Goal: Task Accomplishment & Management: Use online tool/utility

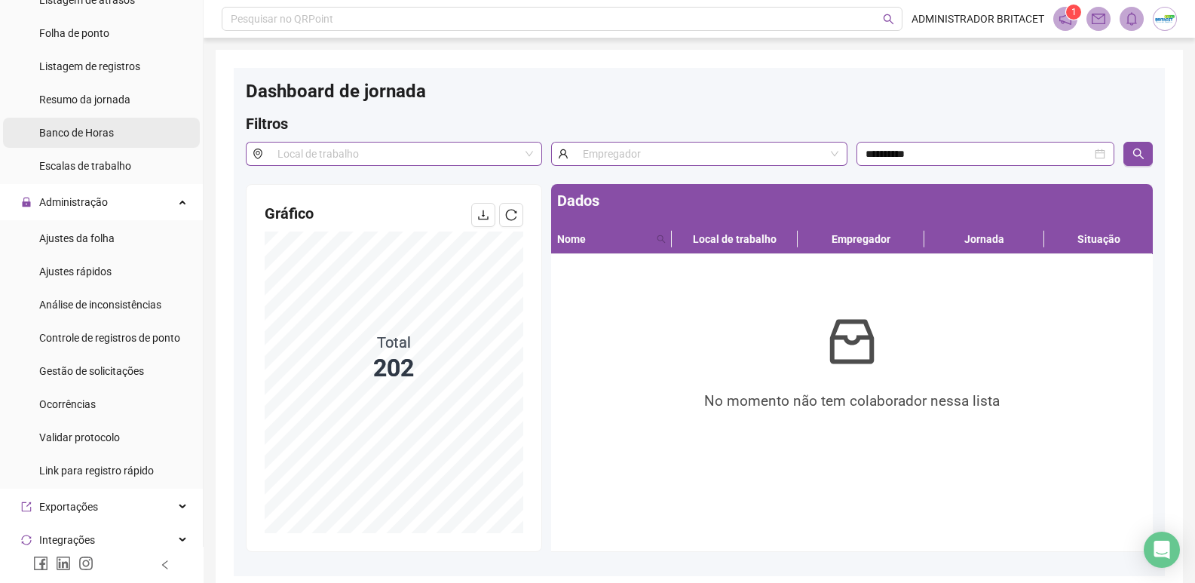
scroll to position [75, 0]
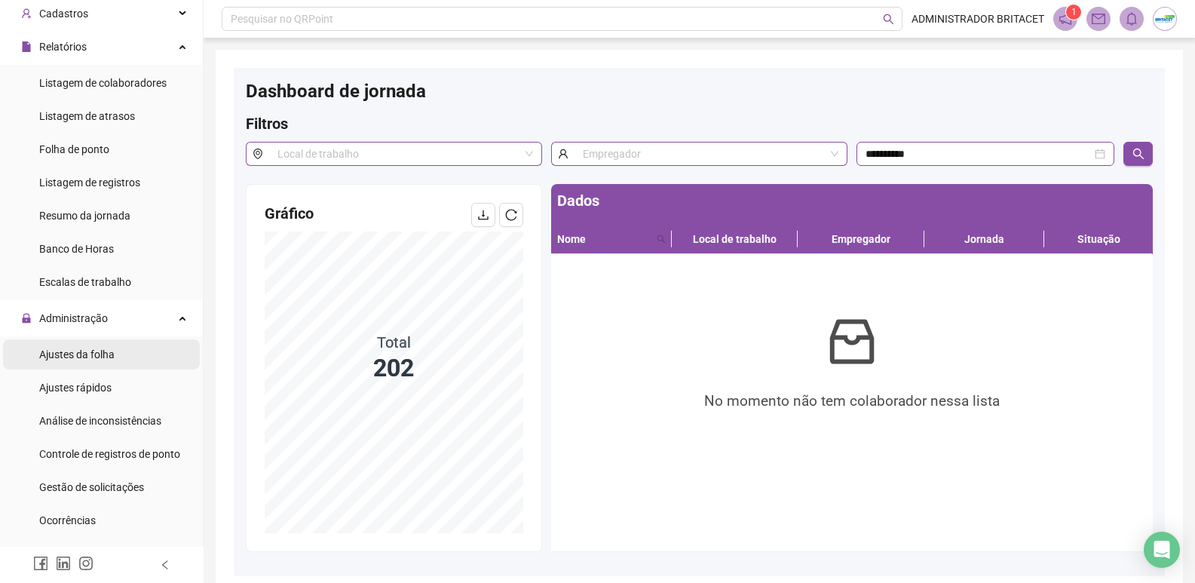
click at [73, 348] on span "Ajustes da folha" at bounding box center [76, 354] width 75 height 12
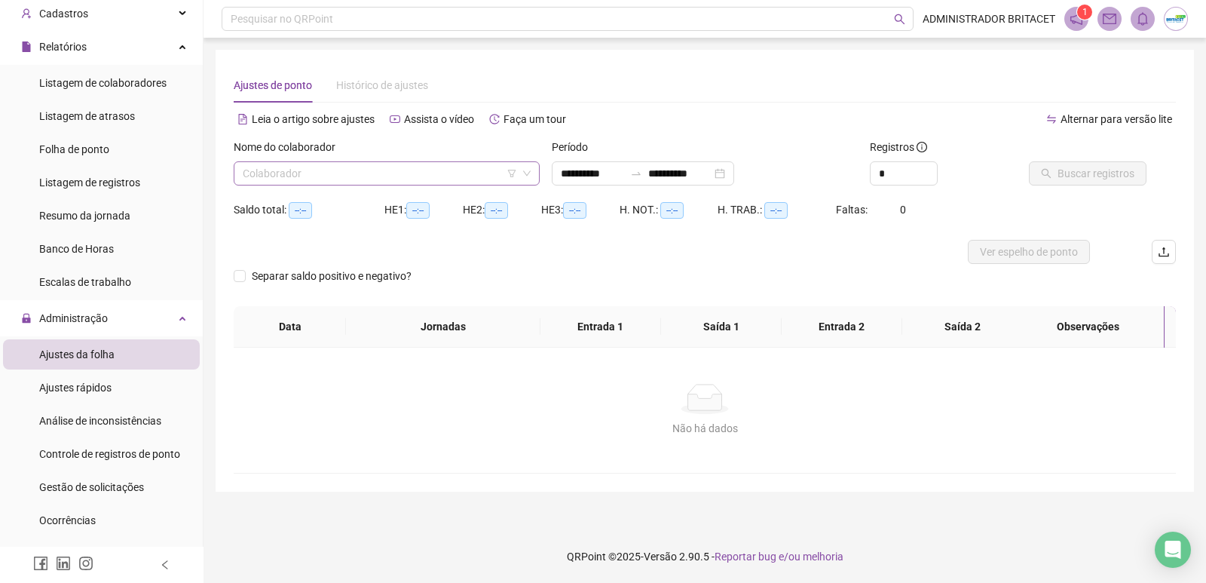
type input "**********"
click at [295, 171] on input "search" at bounding box center [380, 173] width 274 height 23
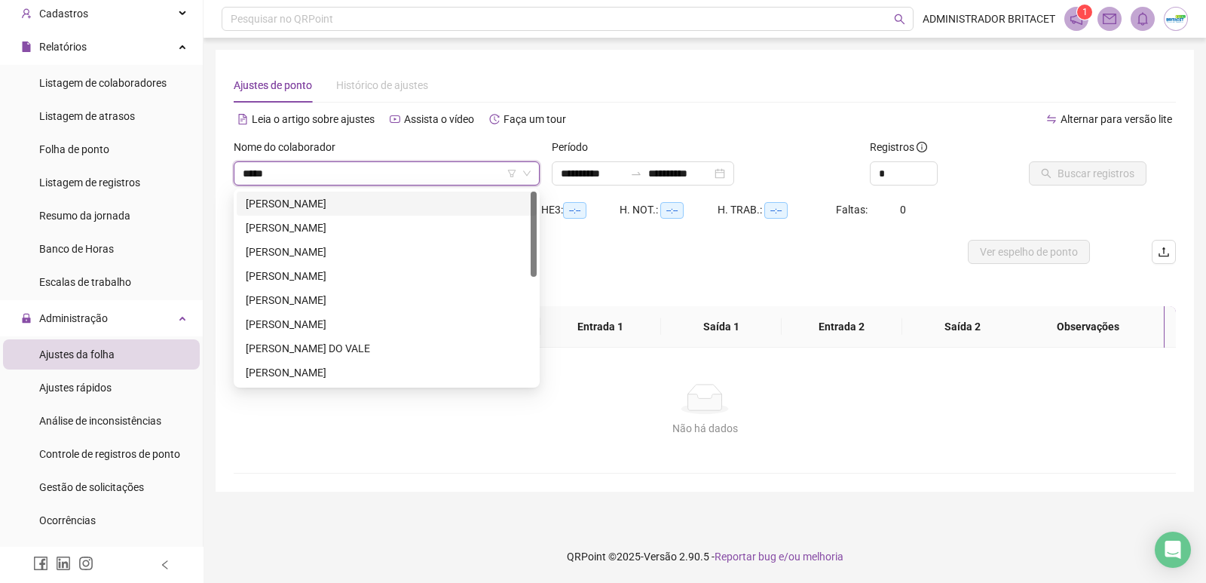
type input "******"
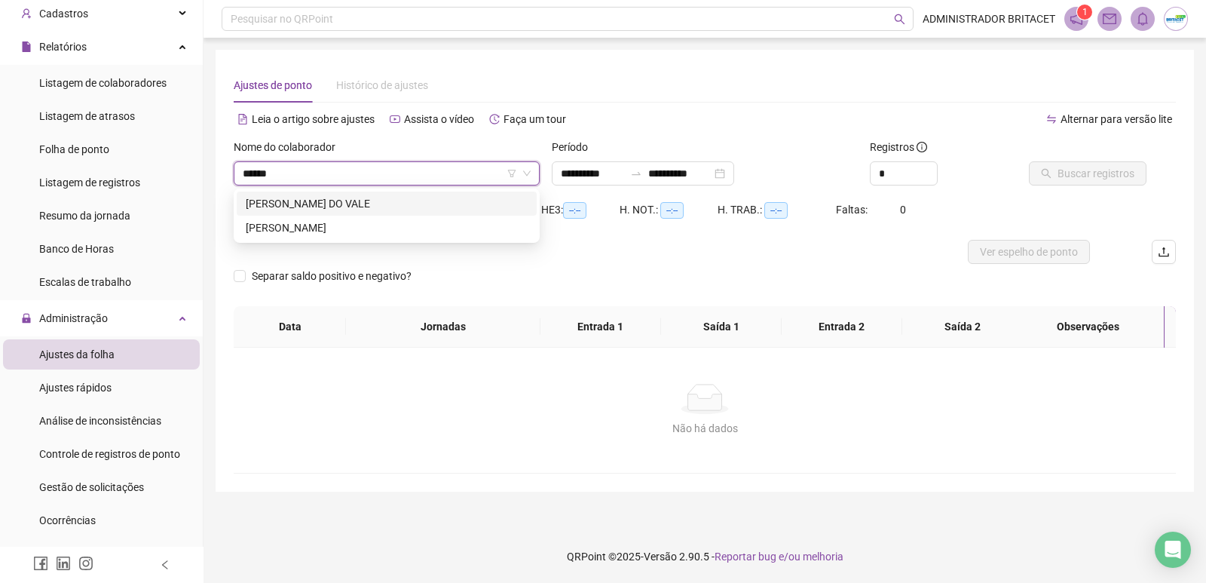
click at [348, 202] on div "[PERSON_NAME] DO VALE" at bounding box center [387, 203] width 282 height 17
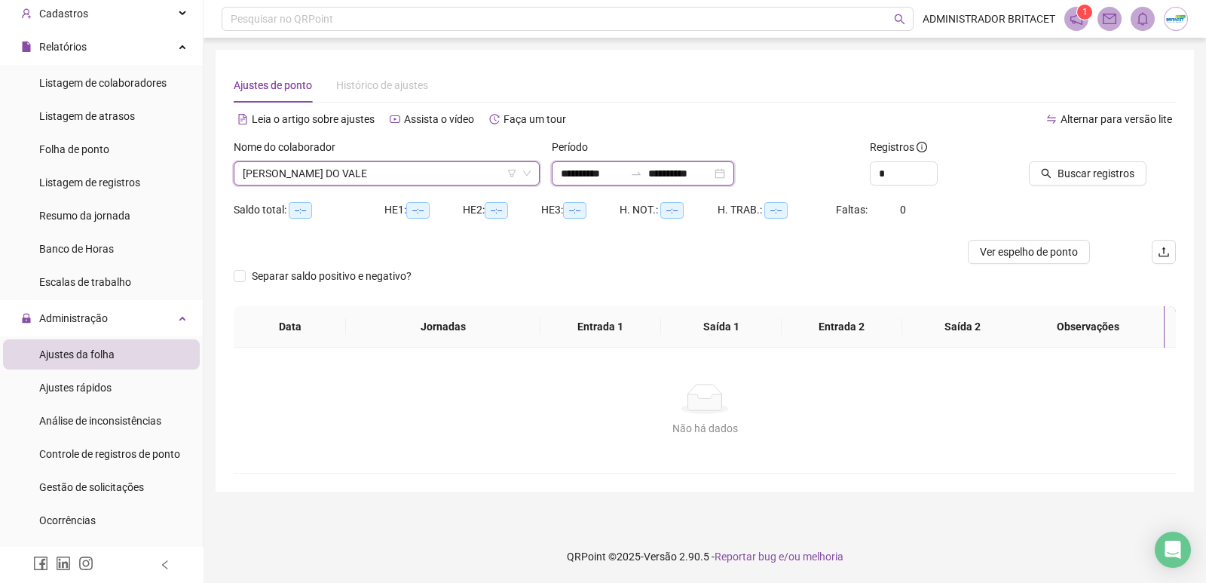
click at [590, 173] on input "**********" at bounding box center [592, 173] width 63 height 17
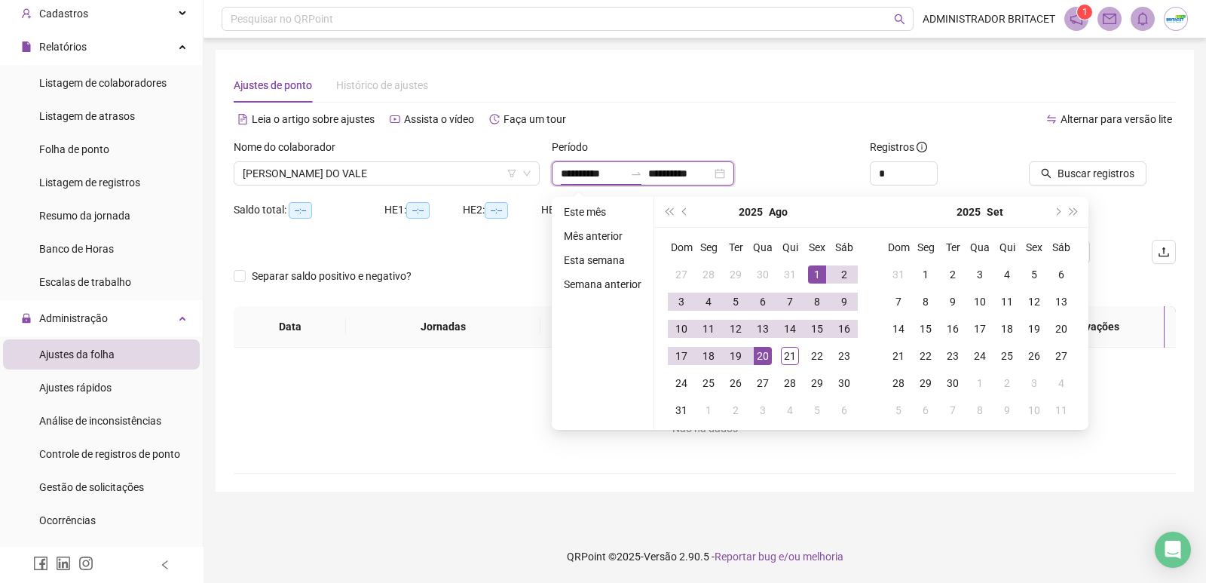
type input "**********"
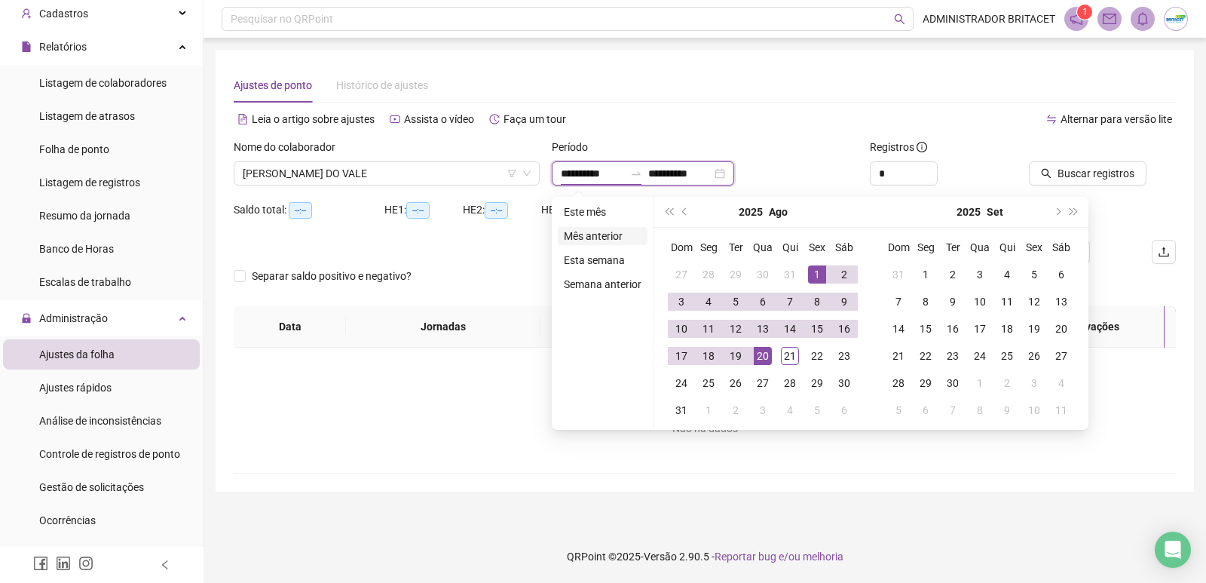
type input "**********"
click at [685, 213] on span "prev-year" at bounding box center [686, 212] width 8 height 8
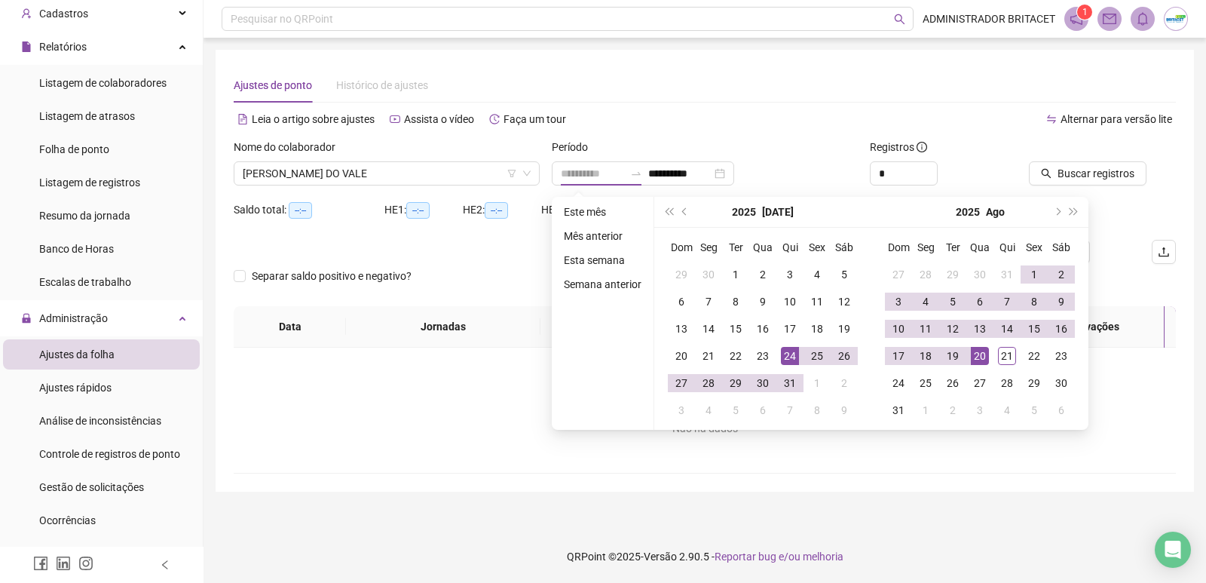
type input "**********"
drag, startPoint x: 791, startPoint y: 351, endPoint x: 831, endPoint y: 351, distance: 40.0
click at [792, 351] on div "24" at bounding box center [790, 356] width 18 height 18
type input "**********"
click at [1004, 359] on div "21" at bounding box center [1007, 356] width 18 height 18
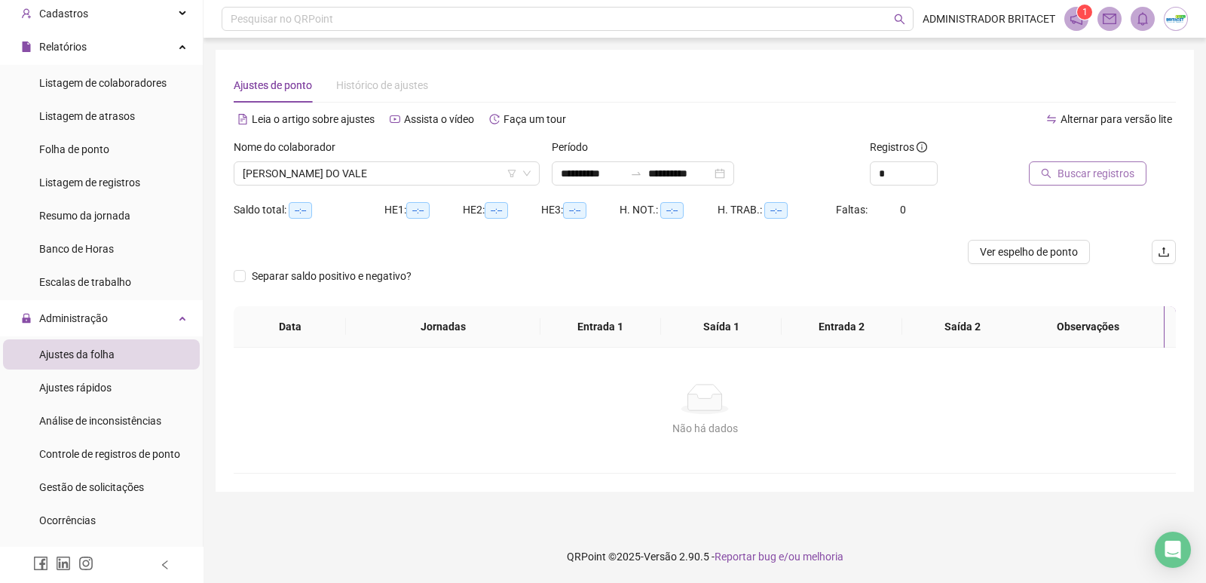
click at [1085, 167] on span "Buscar registros" at bounding box center [1096, 173] width 77 height 17
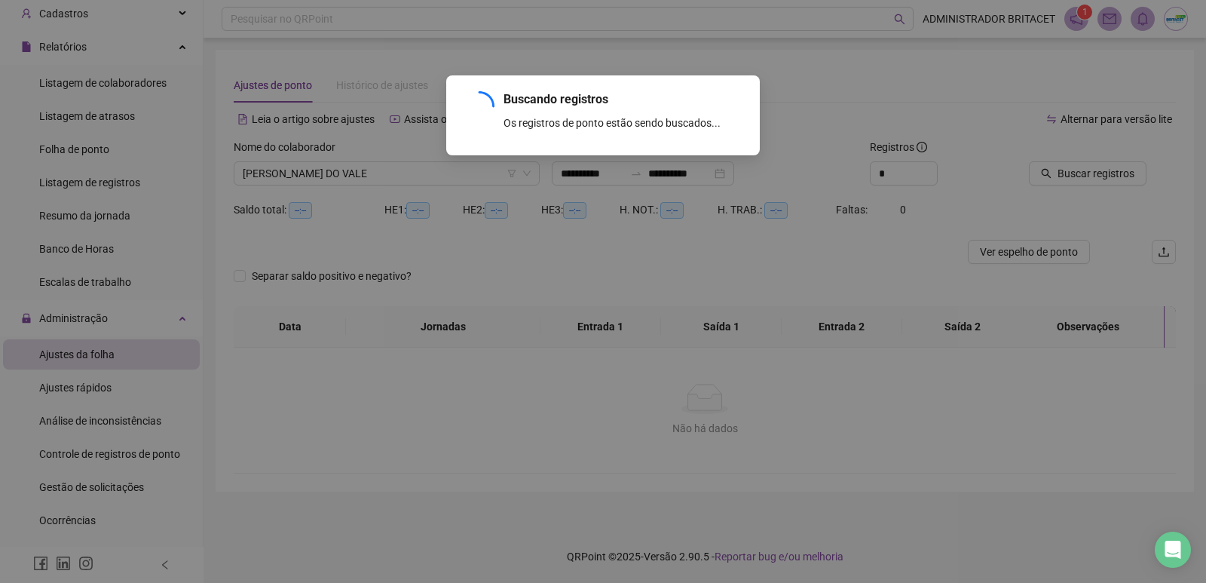
click at [249, 280] on div "Buscando registros Os registros de ponto estão sendo buscados... OK" at bounding box center [603, 291] width 1206 height 583
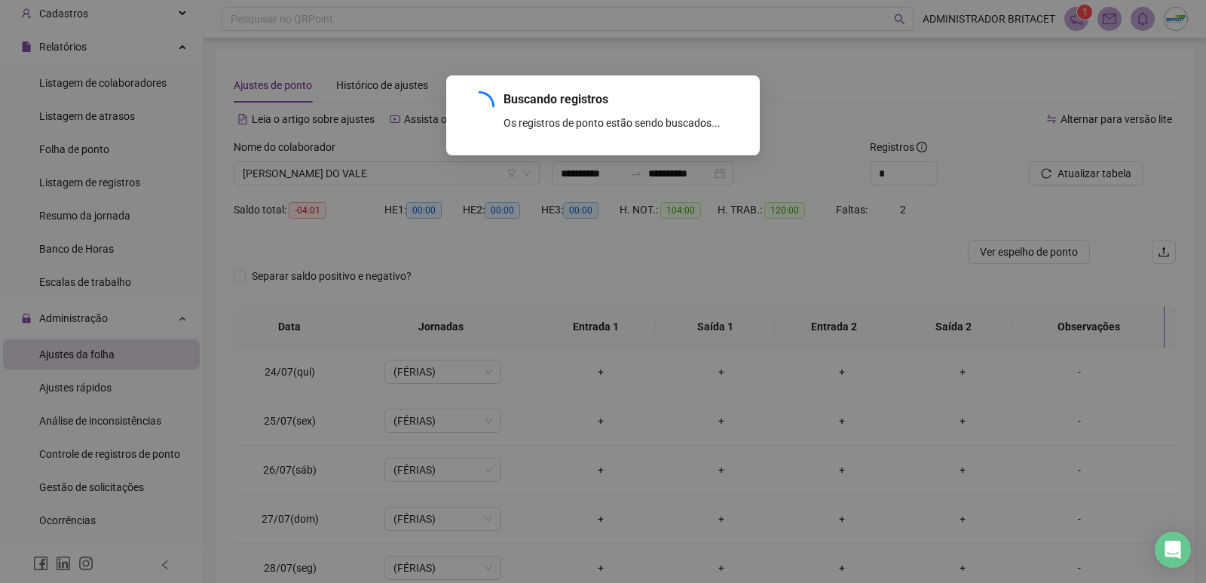
click at [241, 274] on div "Buscando registros Os registros de ponto estão sendo buscados... OK" at bounding box center [603, 291] width 1206 height 583
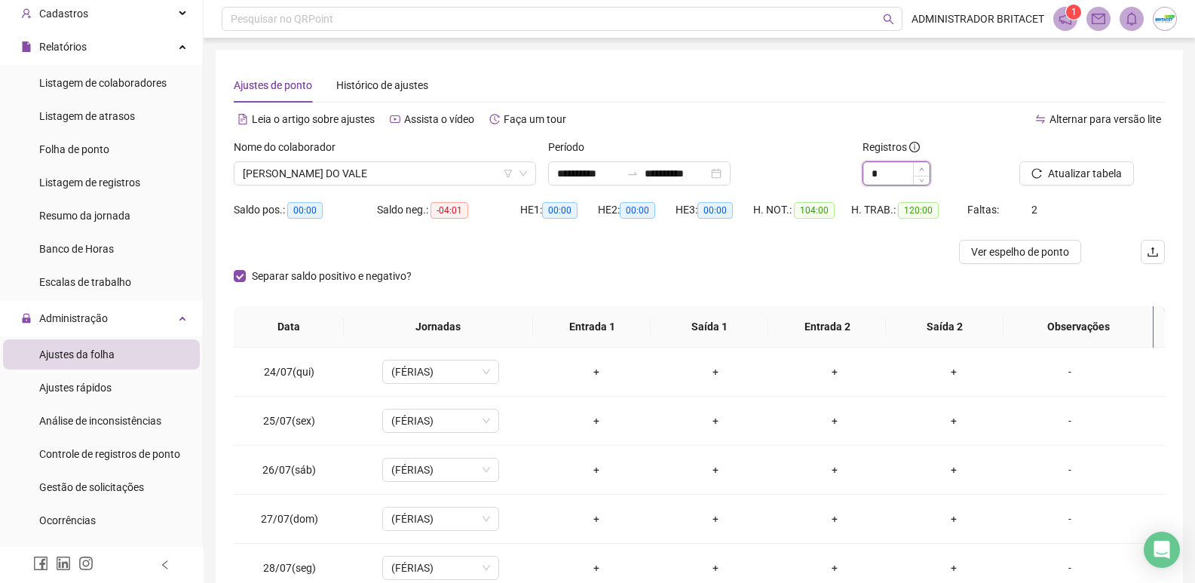
click at [915, 166] on span "Increase Value" at bounding box center [921, 169] width 17 height 14
type input "*"
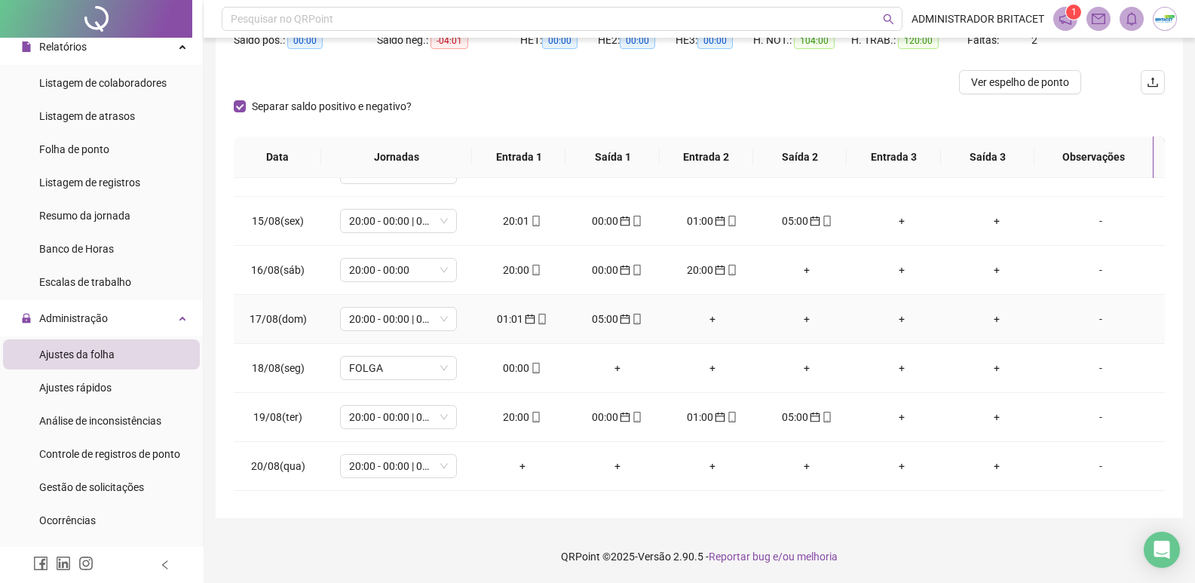
scroll to position [1024, 0]
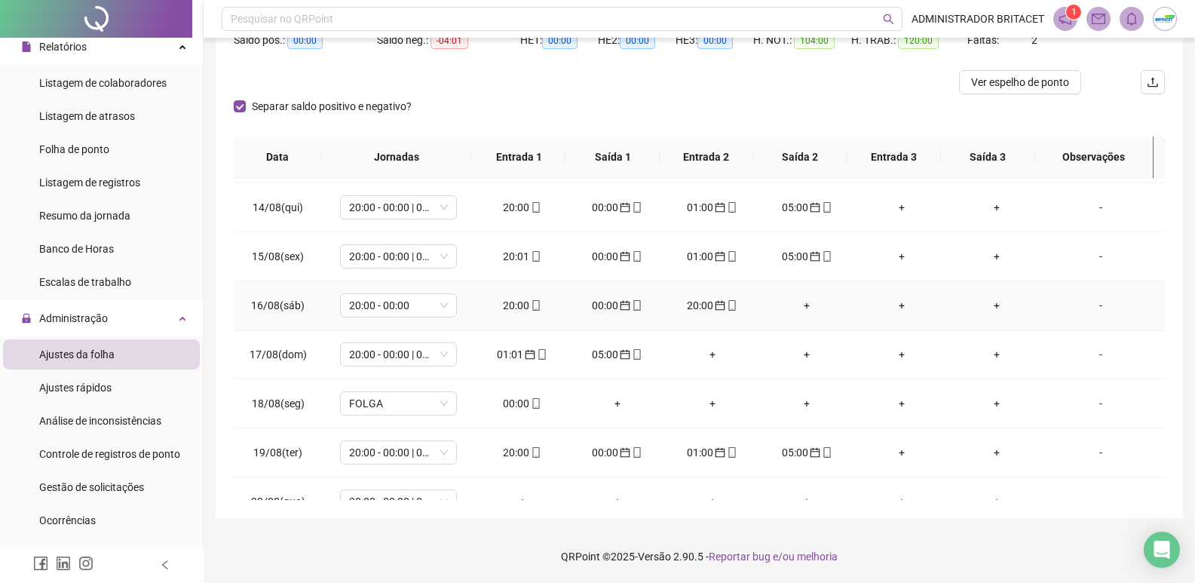
click at [727, 305] on icon "mobile" at bounding box center [732, 305] width 11 height 11
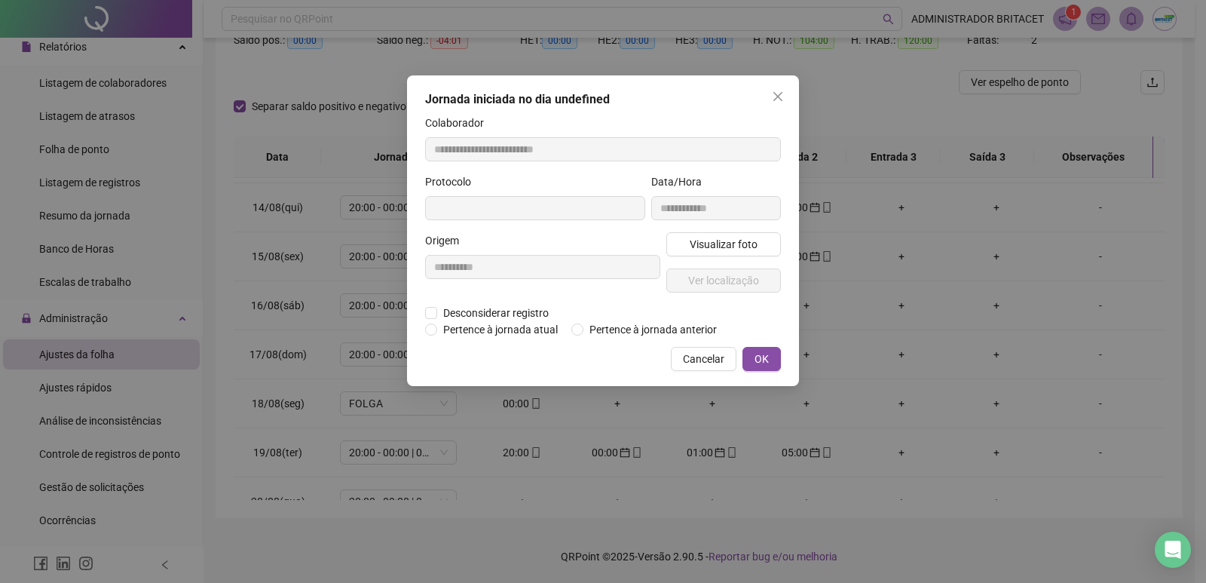
type input "**********"
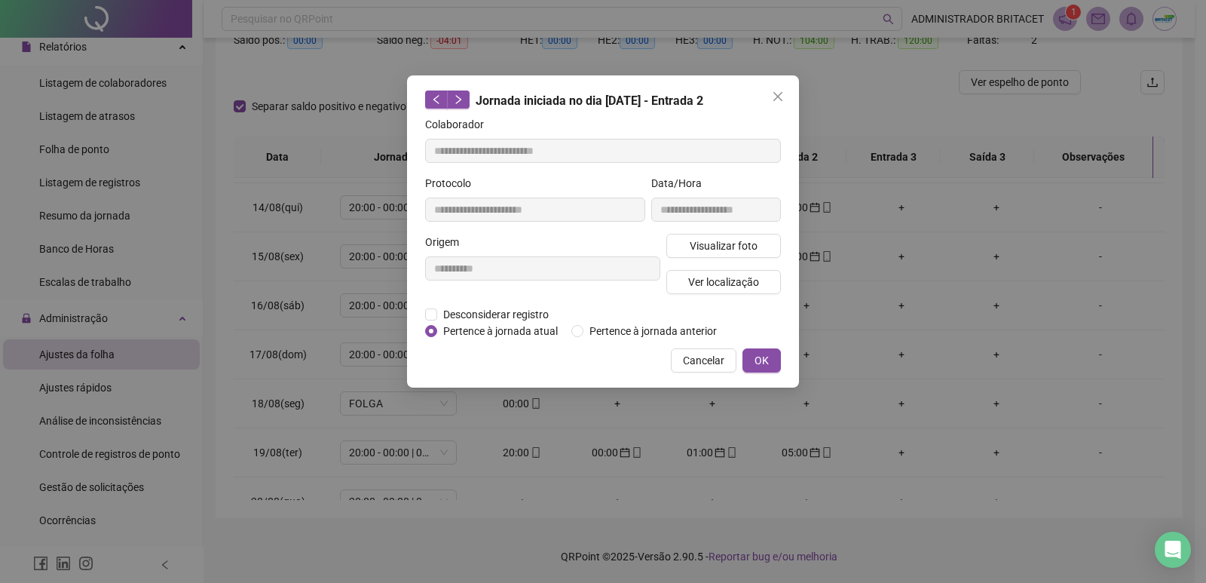
drag, startPoint x: 703, startPoint y: 349, endPoint x: 710, endPoint y: 355, distance: 9.1
click at [703, 354] on button "Cancelar" at bounding box center [704, 360] width 66 height 24
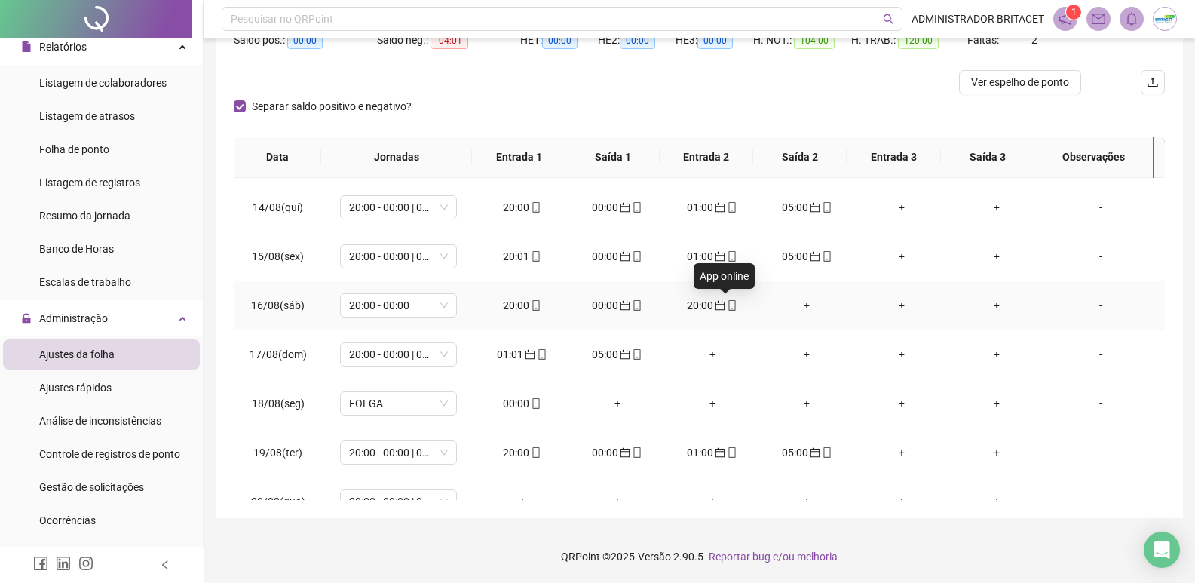
click at [727, 308] on icon "mobile" at bounding box center [732, 305] width 11 height 11
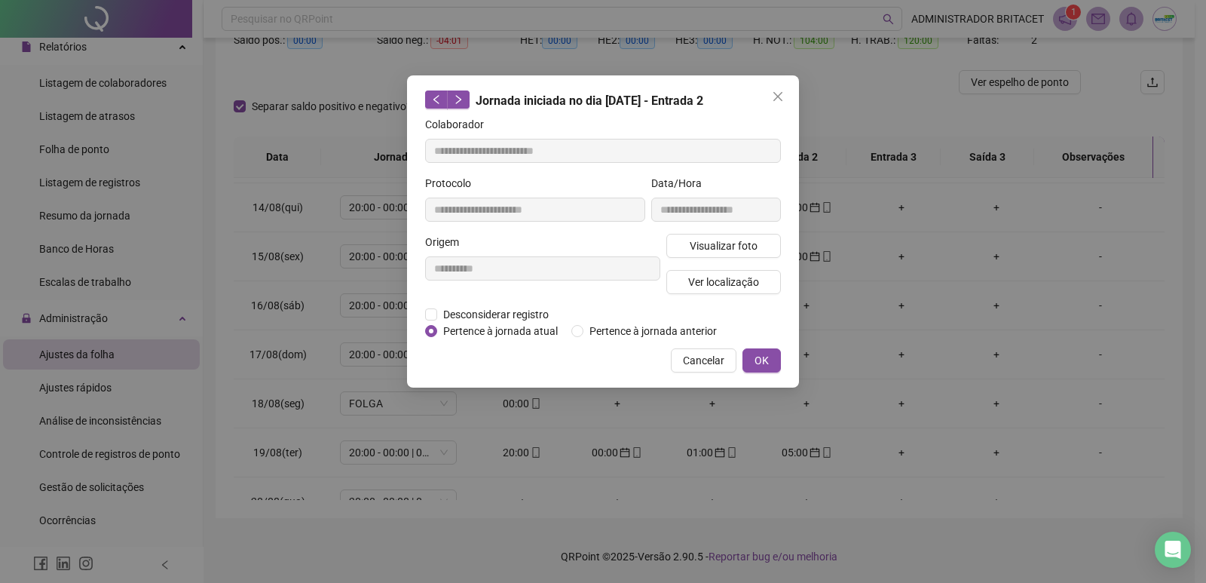
click at [693, 346] on div "**********" at bounding box center [603, 231] width 392 height 312
drag, startPoint x: 697, startPoint y: 352, endPoint x: 752, endPoint y: 323, distance: 61.7
click at [698, 352] on span "Cancelar" at bounding box center [703, 360] width 41 height 17
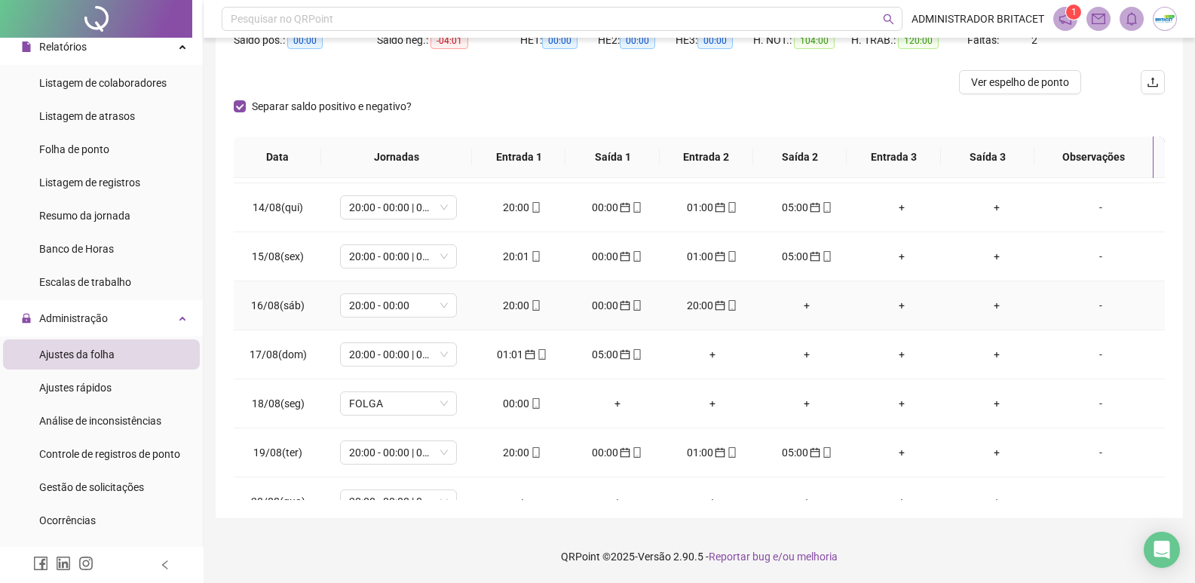
drag, startPoint x: 719, startPoint y: 302, endPoint x: 724, endPoint y: 293, distance: 10.5
click at [722, 297] on div "20:00" at bounding box center [712, 305] width 71 height 17
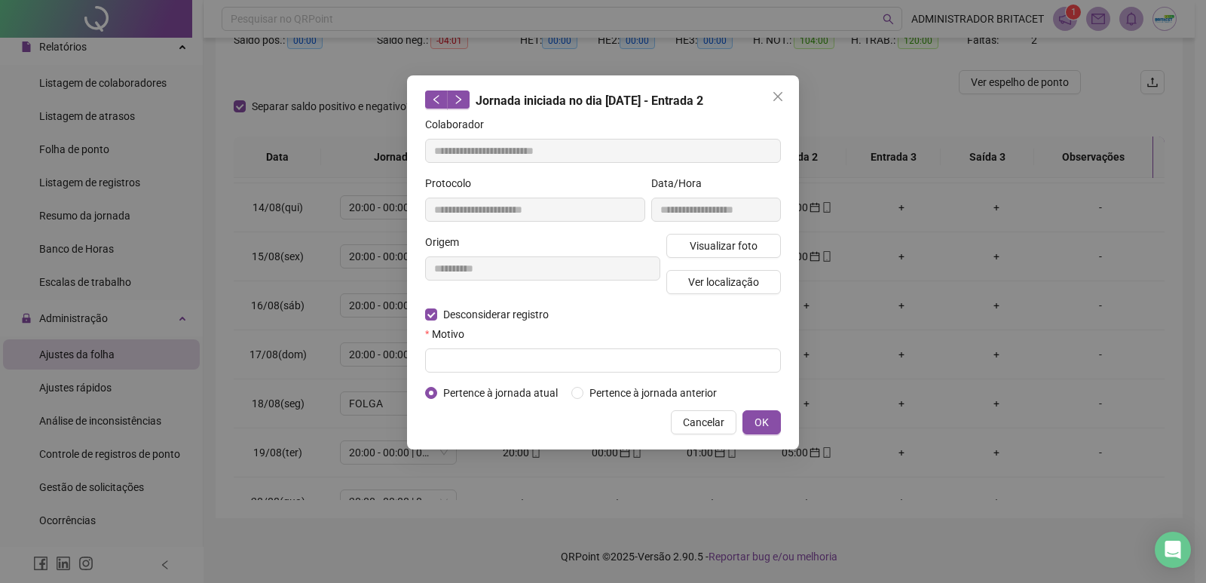
click at [685, 425] on button "Cancelar" at bounding box center [704, 422] width 66 height 24
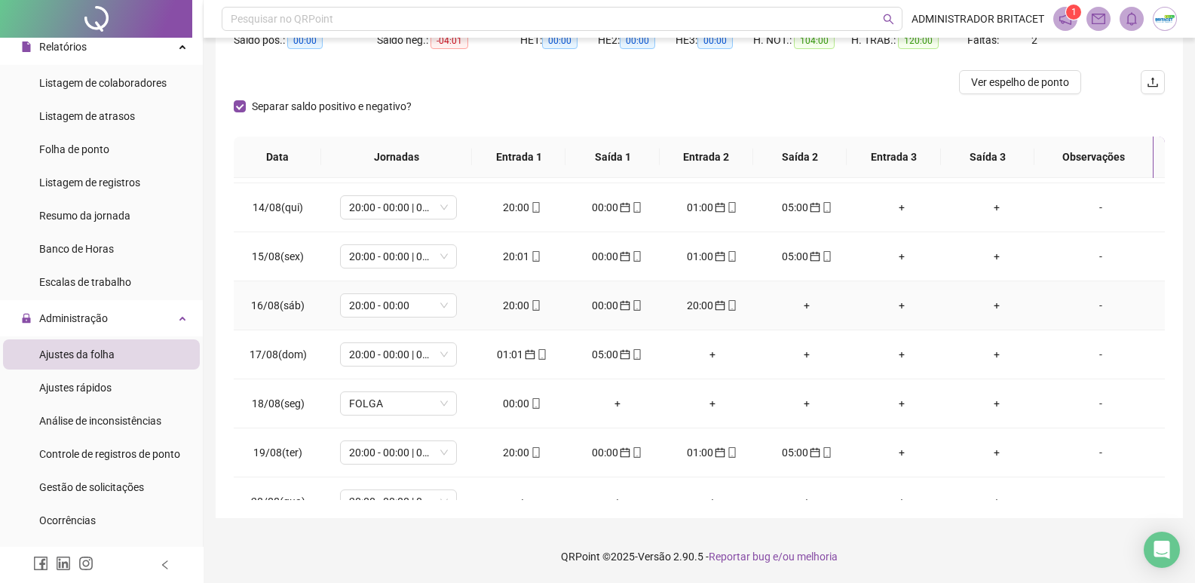
click at [727, 308] on icon "mobile" at bounding box center [732, 305] width 11 height 11
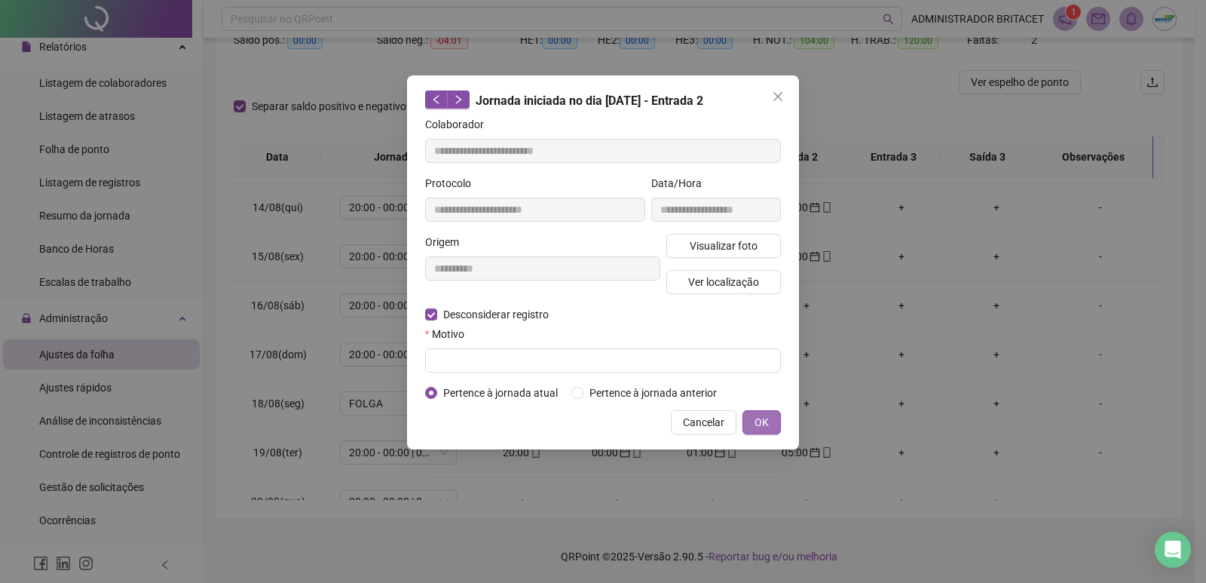
click at [765, 424] on span "OK" at bounding box center [762, 422] width 14 height 17
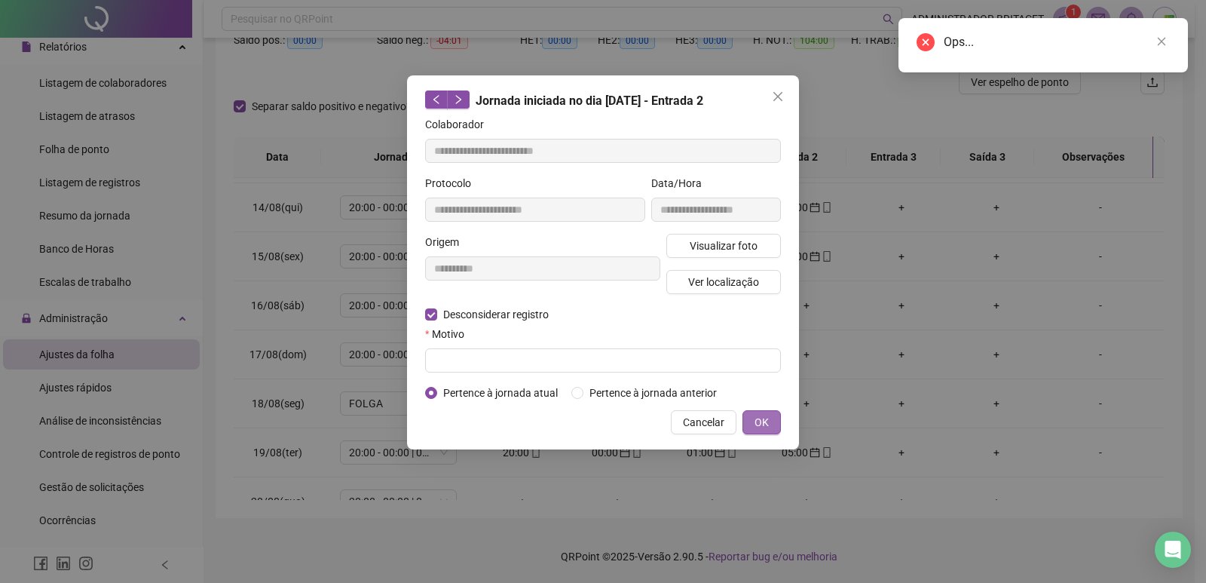
click at [767, 423] on span "OK" at bounding box center [762, 422] width 14 height 17
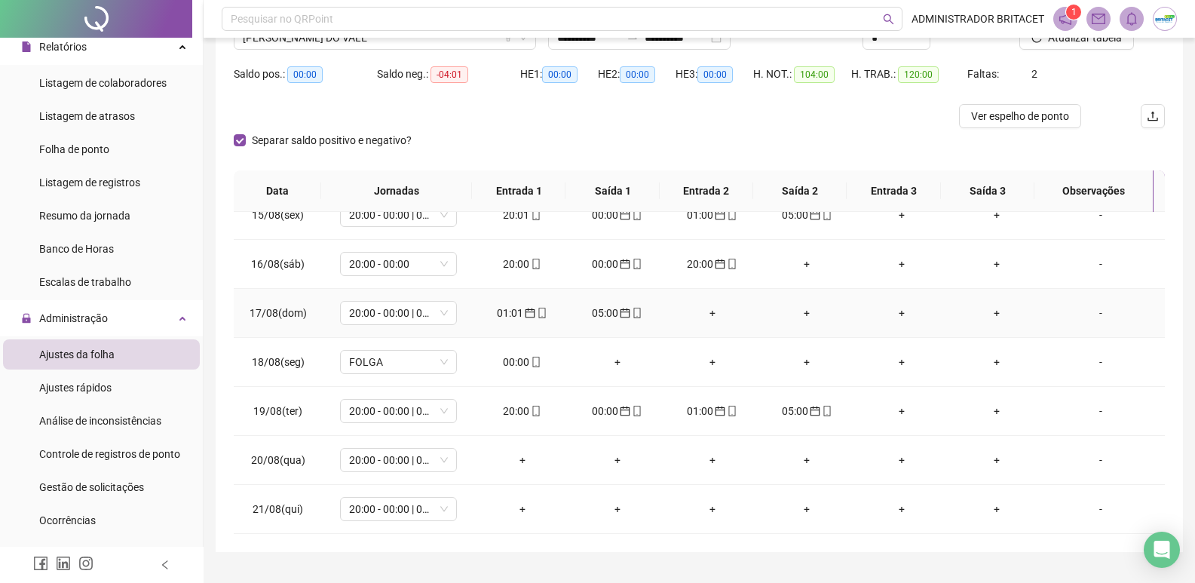
scroll to position [170, 0]
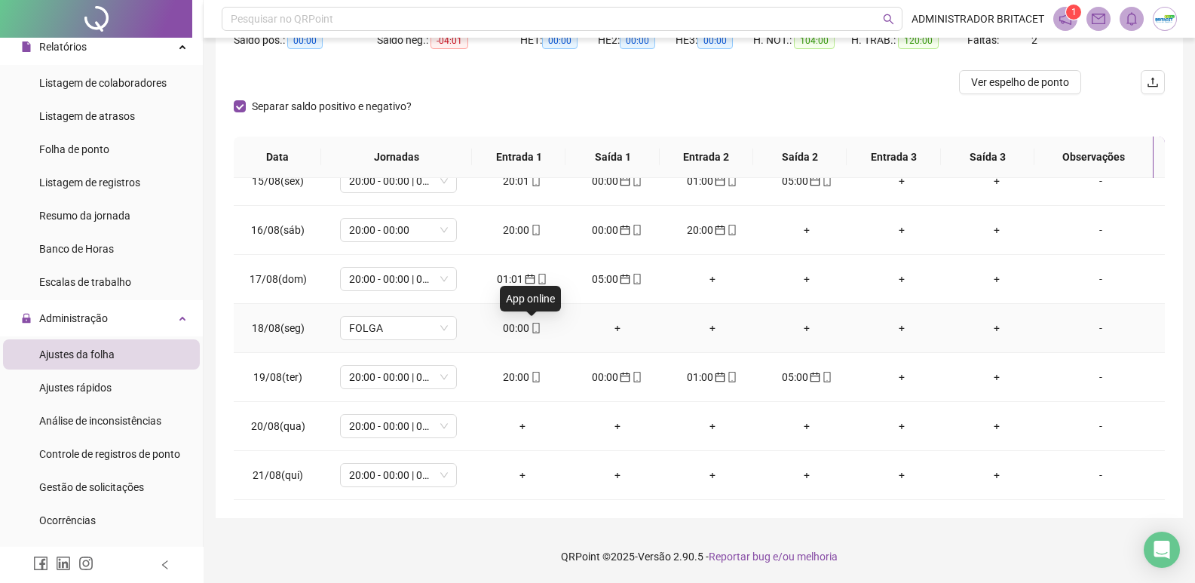
click at [532, 329] on icon "mobile" at bounding box center [536, 328] width 11 height 11
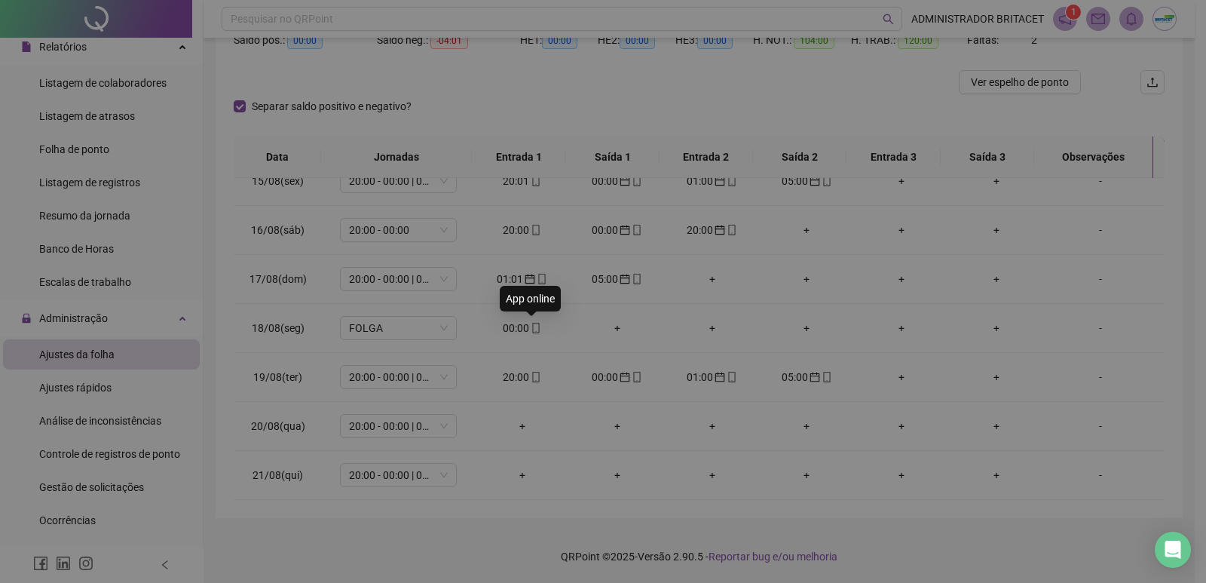
type input "**********"
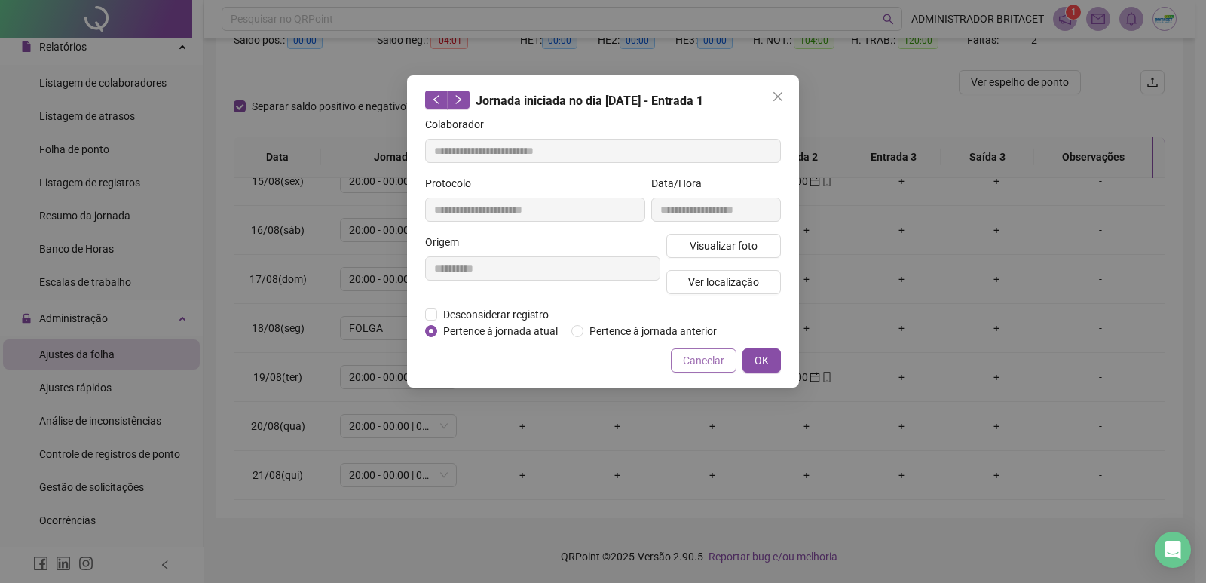
click at [687, 365] on span "Cancelar" at bounding box center [703, 360] width 41 height 17
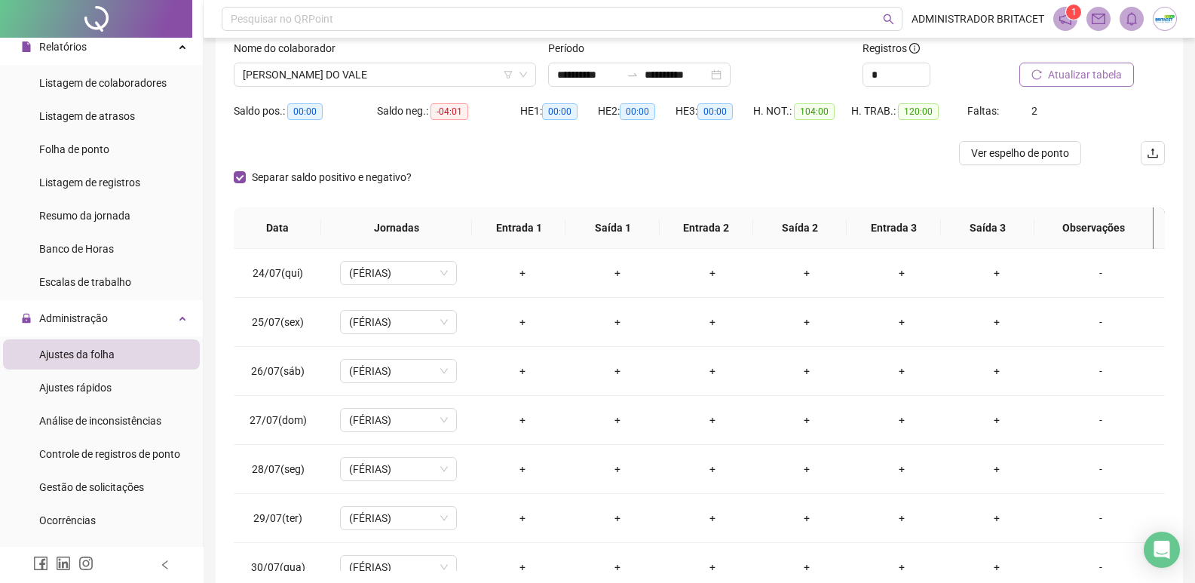
scroll to position [0, 0]
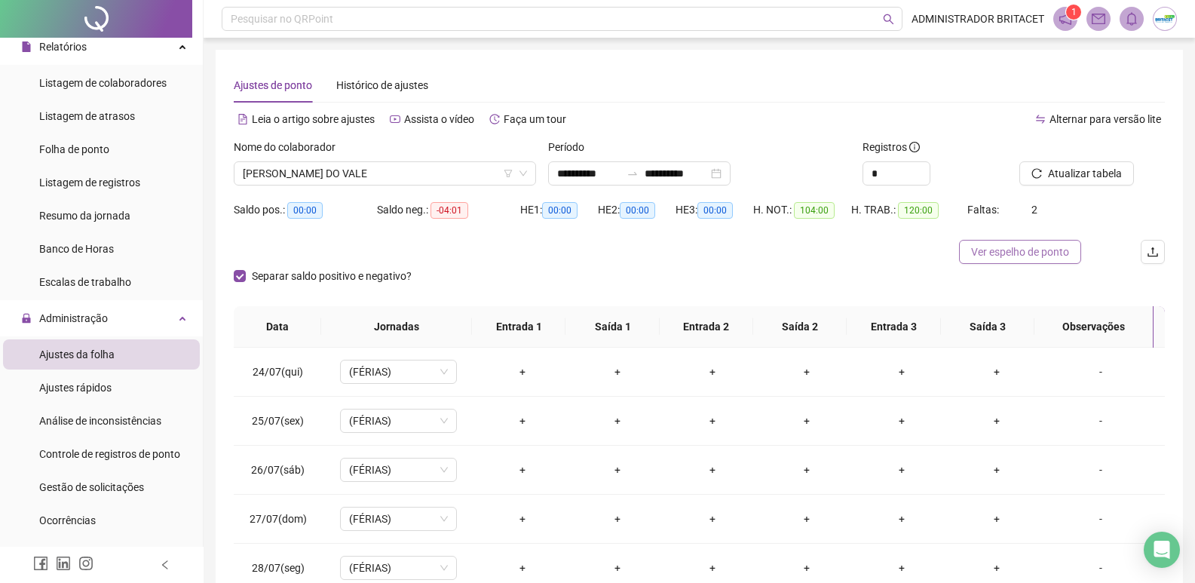
click at [1001, 247] on span "Ver espelho de ponto" at bounding box center [1020, 252] width 98 height 17
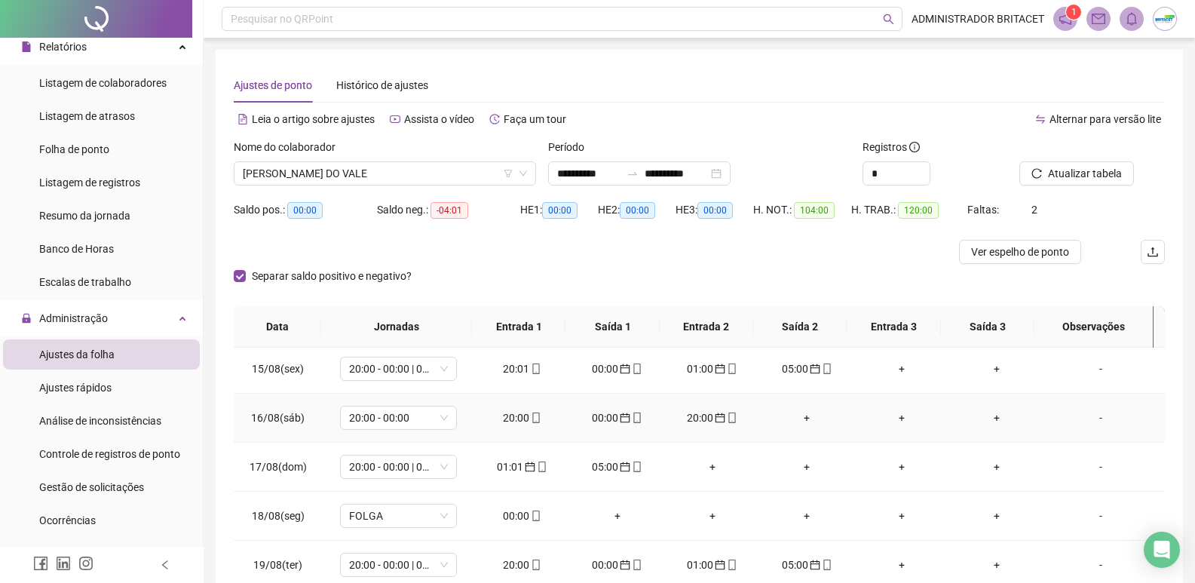
scroll to position [1099, 0]
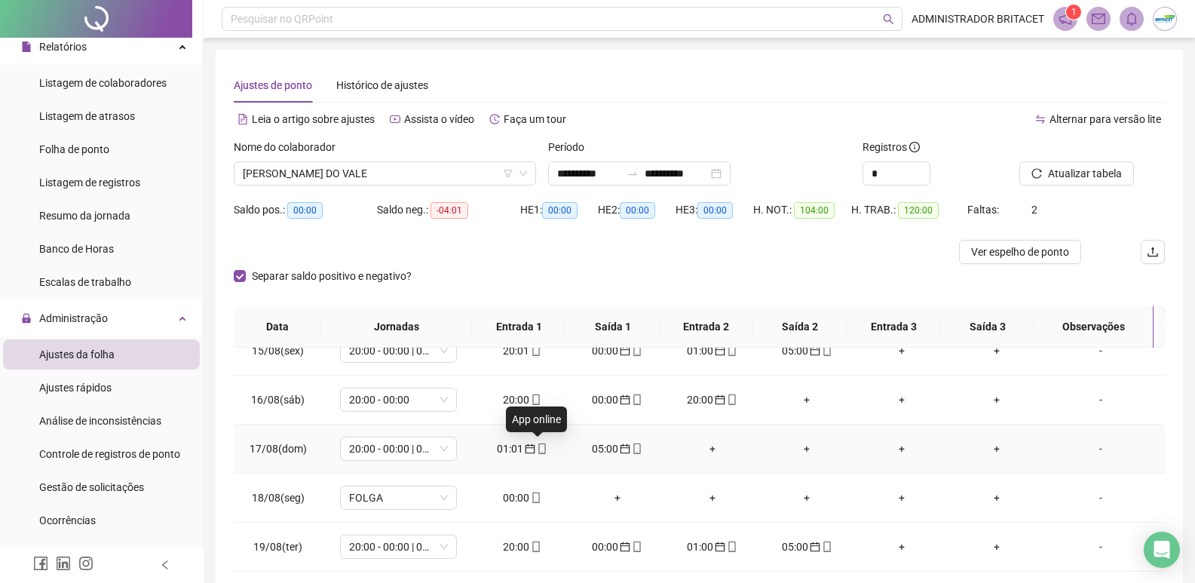
click at [538, 448] on icon "mobile" at bounding box center [542, 448] width 11 height 11
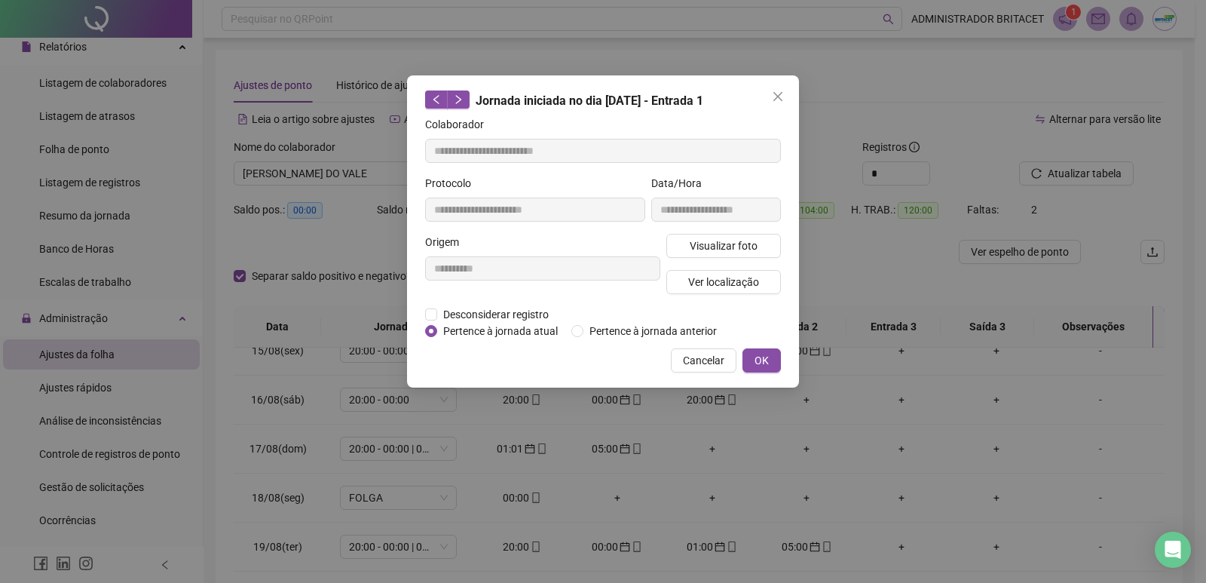
type input "**********"
click at [760, 364] on span "OK" at bounding box center [762, 360] width 14 height 17
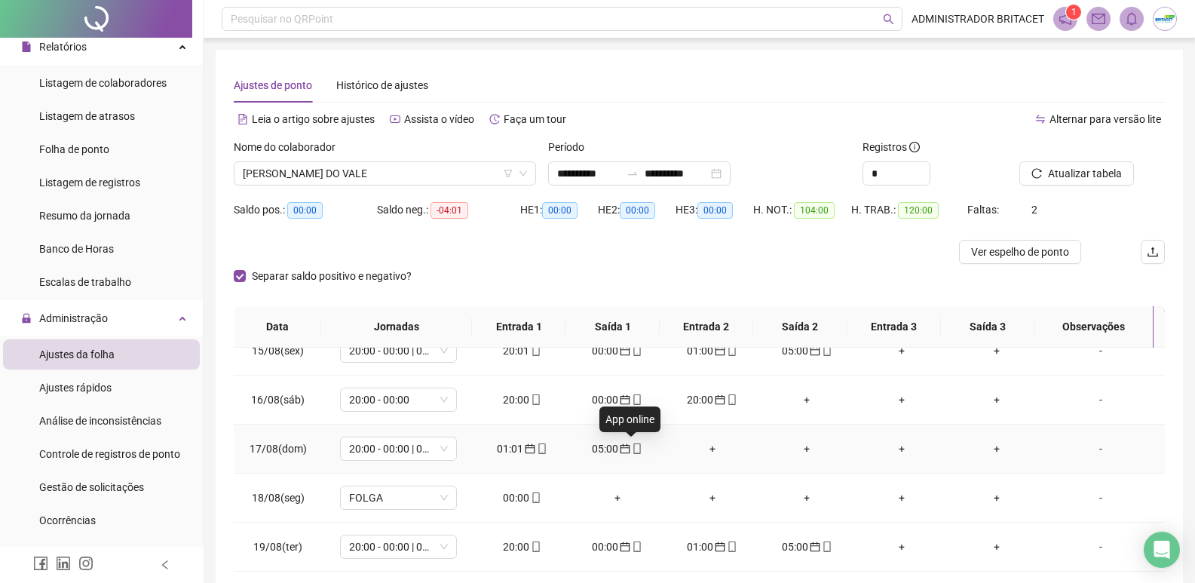
click at [633, 450] on icon "mobile" at bounding box center [637, 448] width 11 height 11
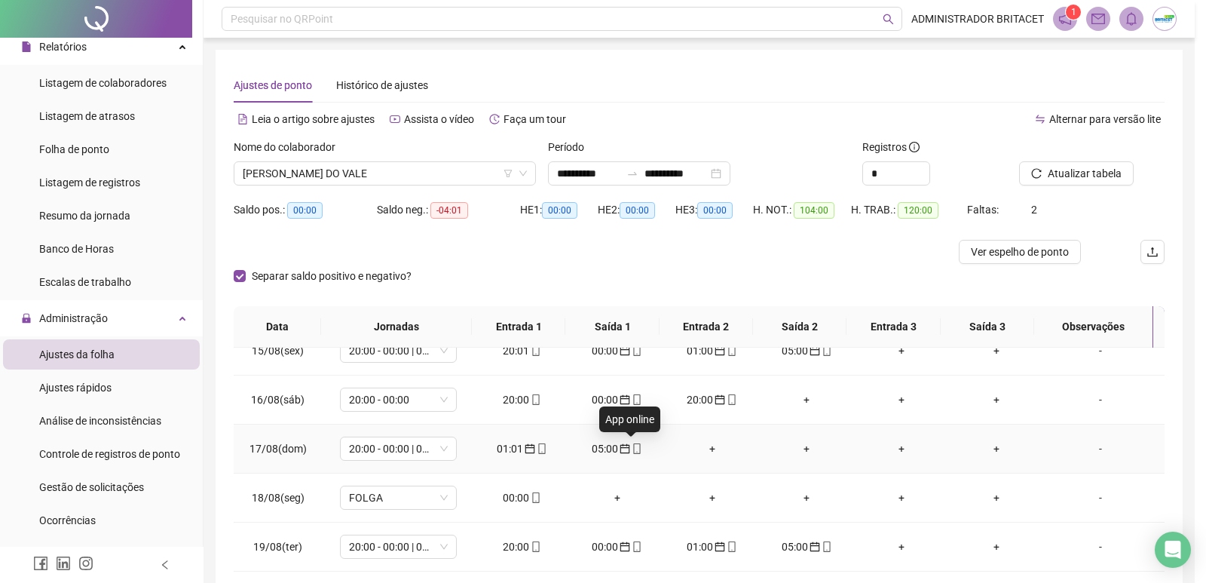
type input "**********"
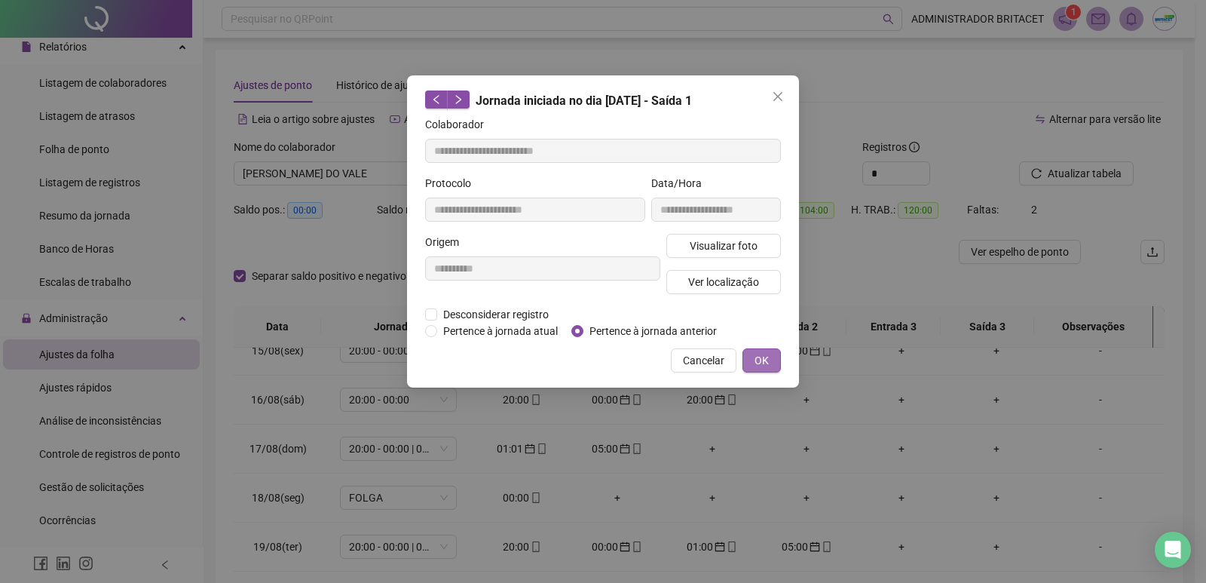
click at [757, 360] on span "OK" at bounding box center [762, 360] width 14 height 17
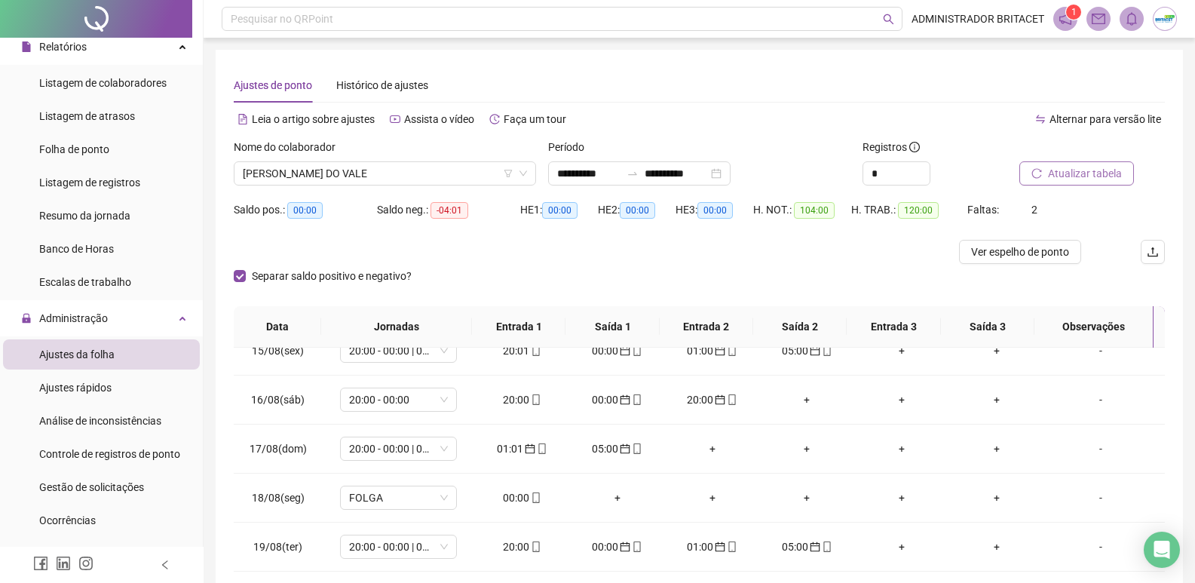
click at [1083, 176] on span "Atualizar tabela" at bounding box center [1085, 173] width 74 height 17
click at [1070, 173] on span "Atualizar tabela" at bounding box center [1085, 173] width 74 height 17
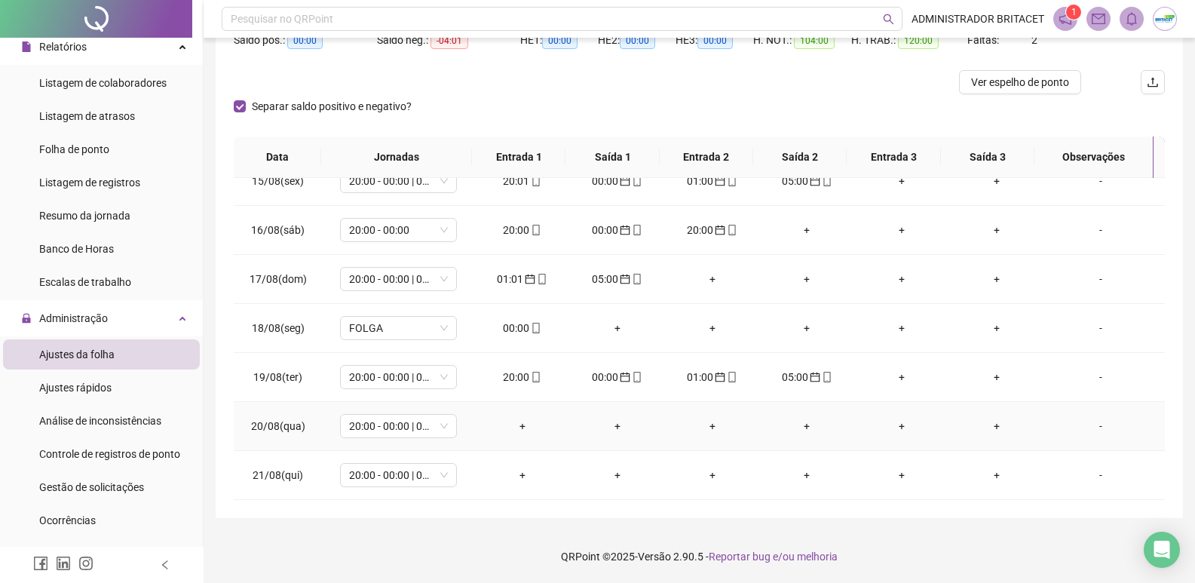
click at [1099, 425] on div "-" at bounding box center [1100, 426] width 89 height 17
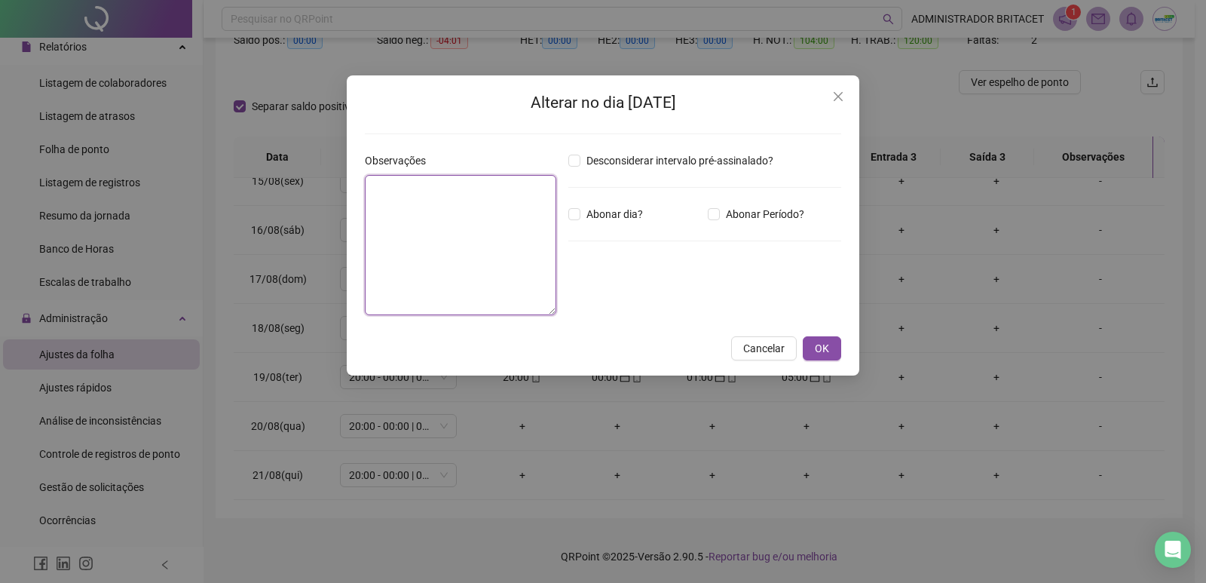
click at [434, 195] on textarea at bounding box center [461, 245] width 192 height 140
click at [823, 350] on span "OK" at bounding box center [822, 348] width 14 height 17
click at [823, 354] on div "Alterar no dia [DATE] Observações Desconsiderar intervalo pré-assinalado? Abona…" at bounding box center [603, 291] width 1206 height 583
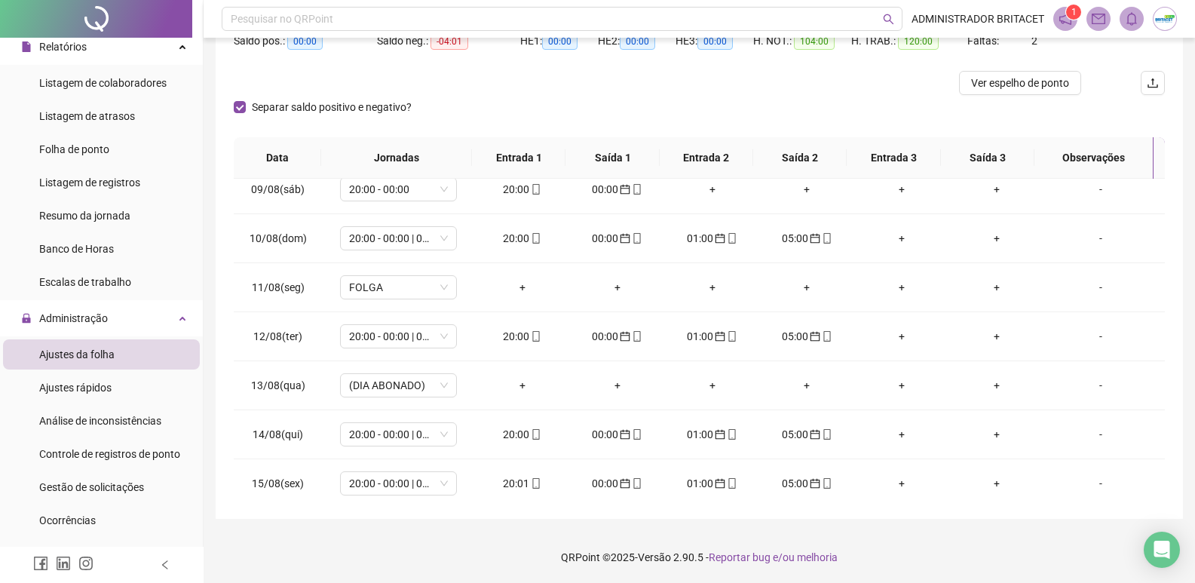
scroll to position [0, 0]
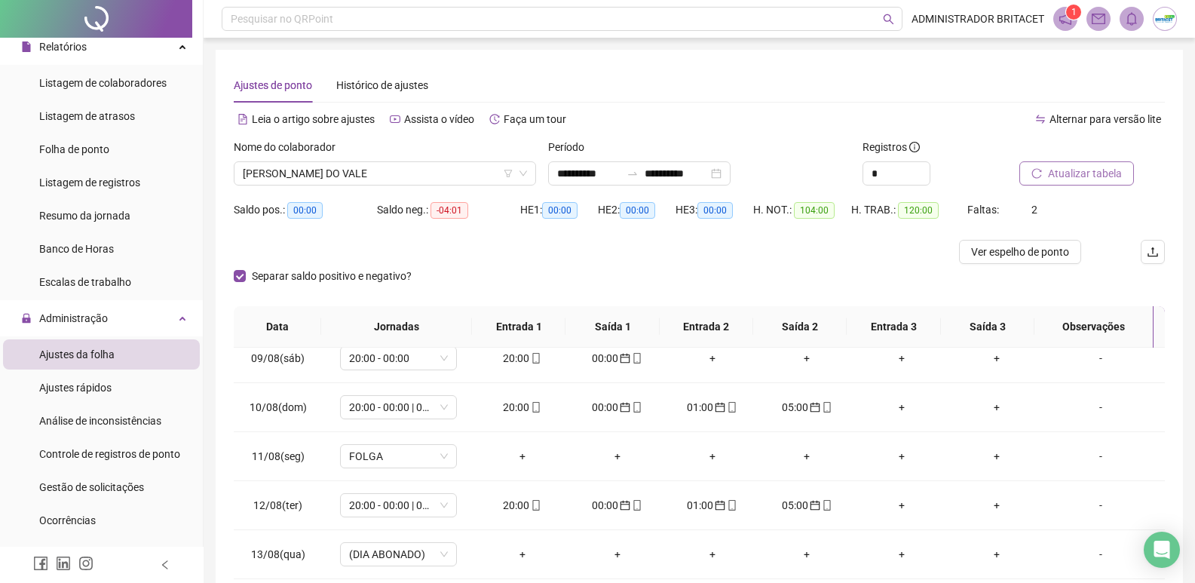
click at [1077, 174] on span "Atualizar tabela" at bounding box center [1085, 173] width 74 height 17
click at [1064, 168] on span "Atualizar tabela" at bounding box center [1085, 173] width 74 height 17
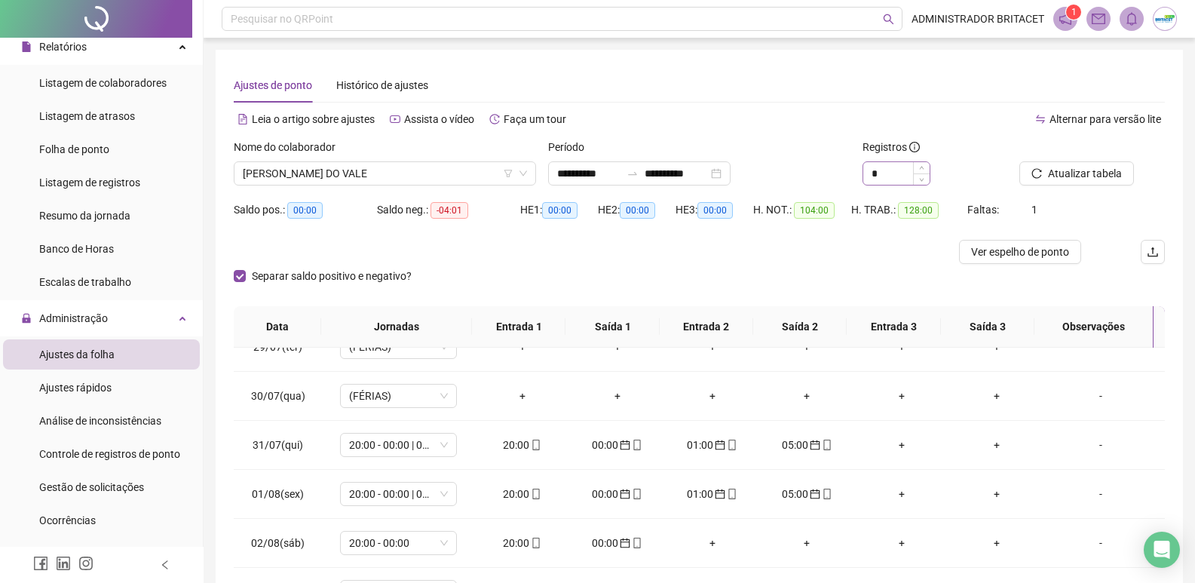
click at [930, 177] on div "*" at bounding box center [897, 173] width 68 height 24
click at [930, 180] on span "Decrease Value" at bounding box center [930, 178] width 1 height 11
type input "*"
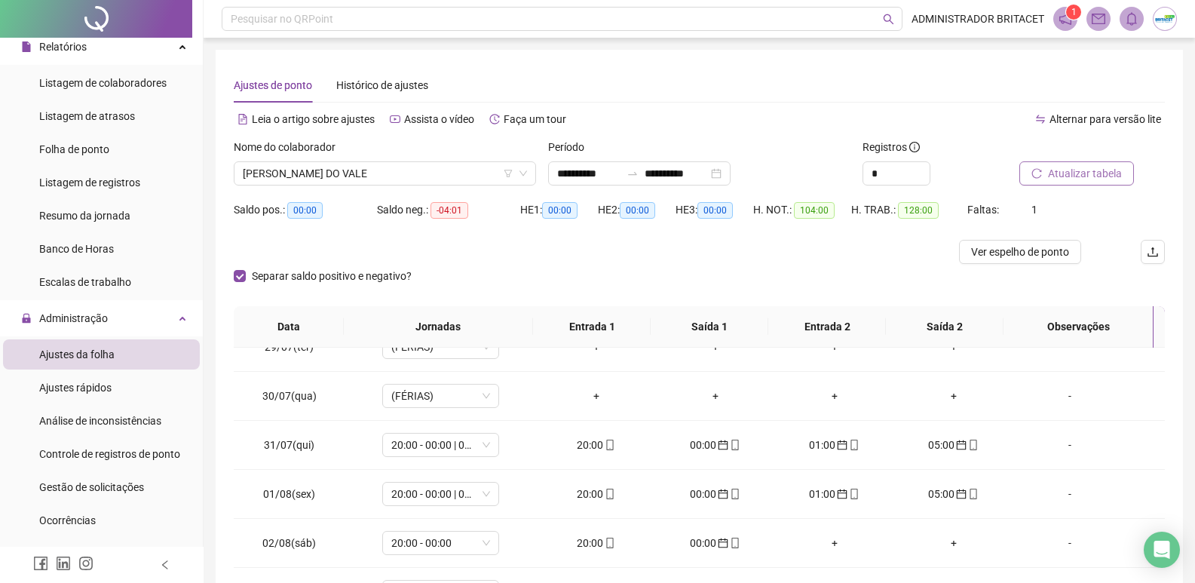
click at [1077, 179] on span "Atualizar tabela" at bounding box center [1085, 173] width 74 height 17
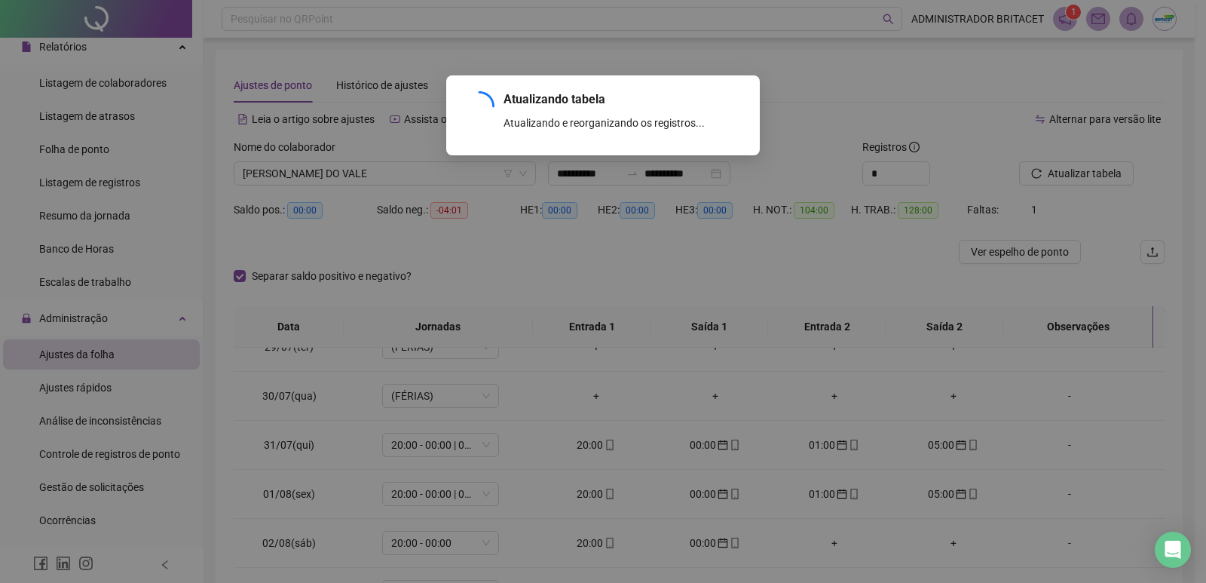
click at [1071, 173] on div "Atualizando tabela Atualizando e reorganizando os registros... OK" at bounding box center [603, 291] width 1206 height 583
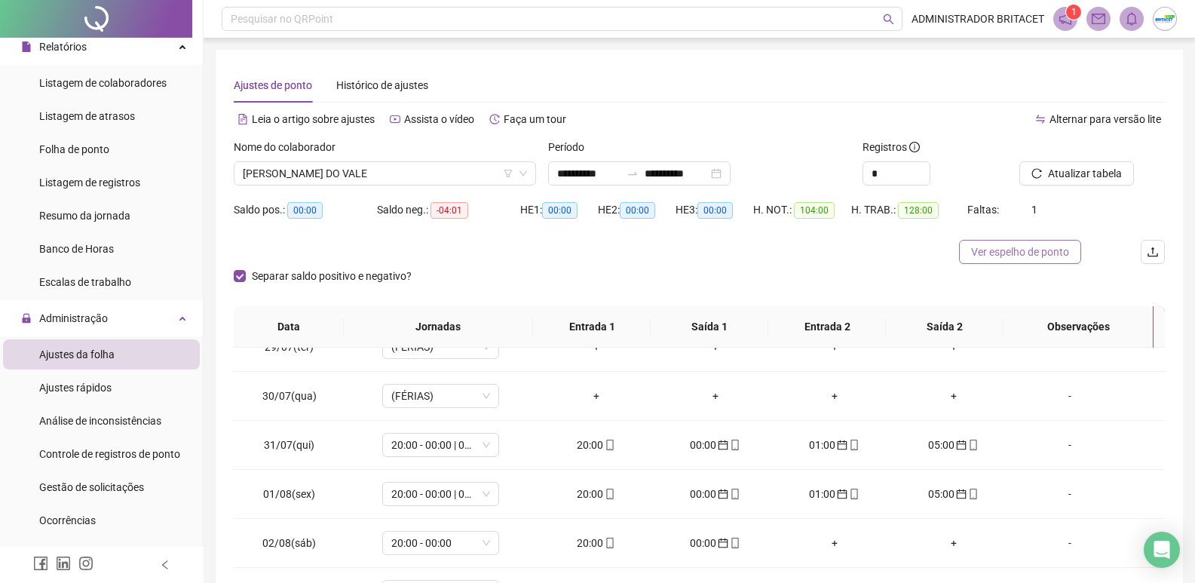
click at [1006, 242] on button "Ver espelho de ponto" at bounding box center [1020, 252] width 122 height 24
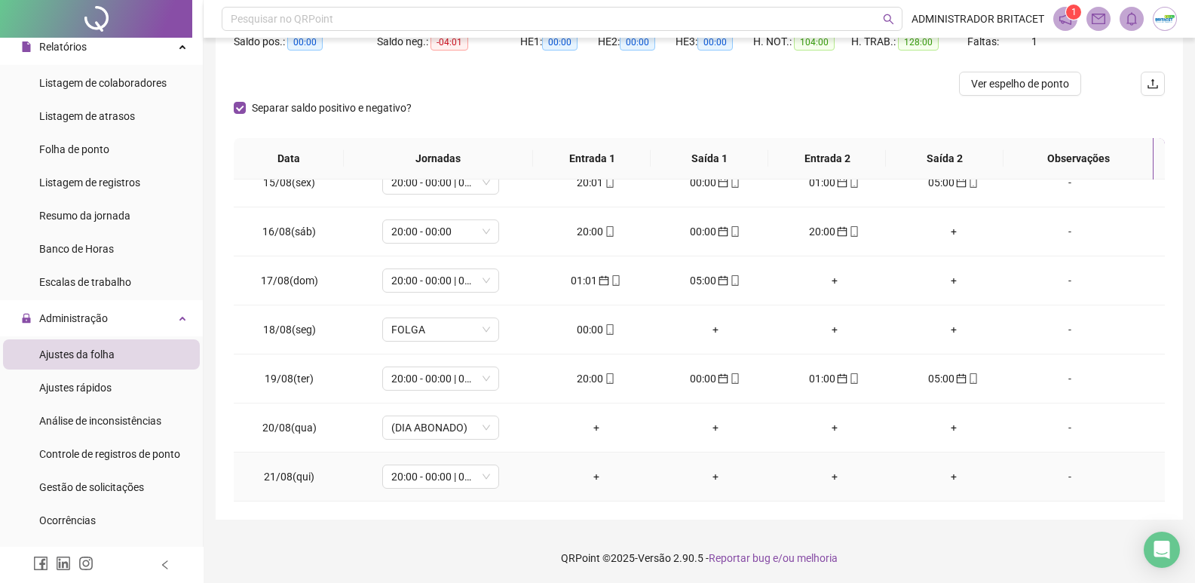
scroll to position [170, 0]
click at [606, 326] on icon "mobile" at bounding box center [610, 328] width 11 height 11
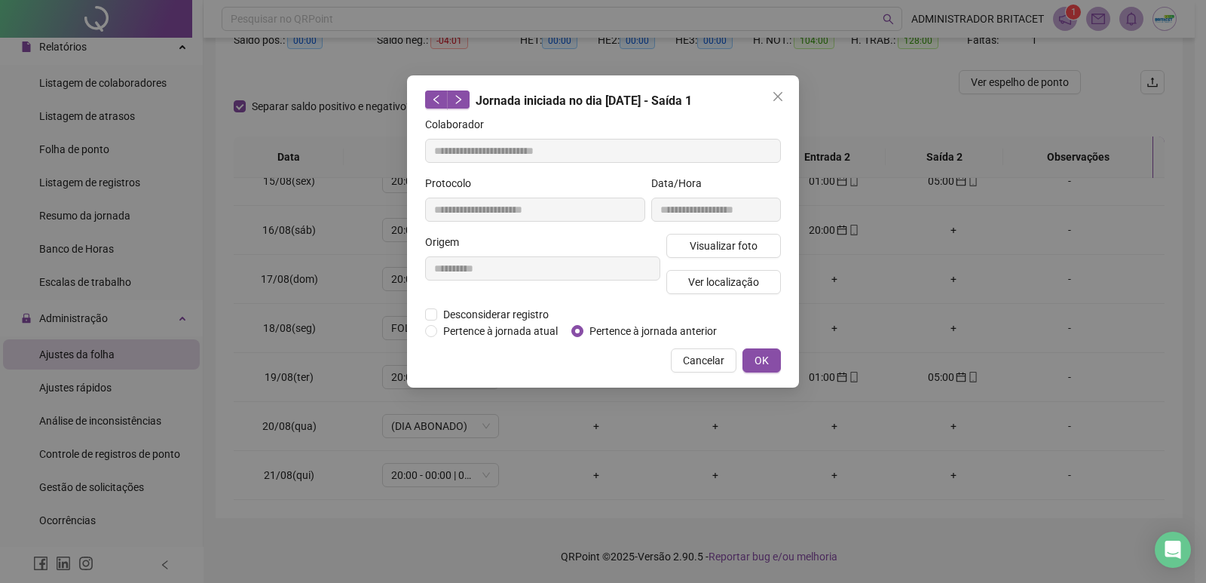
type input "**********"
click at [700, 360] on span "Cancelar" at bounding box center [703, 360] width 41 height 17
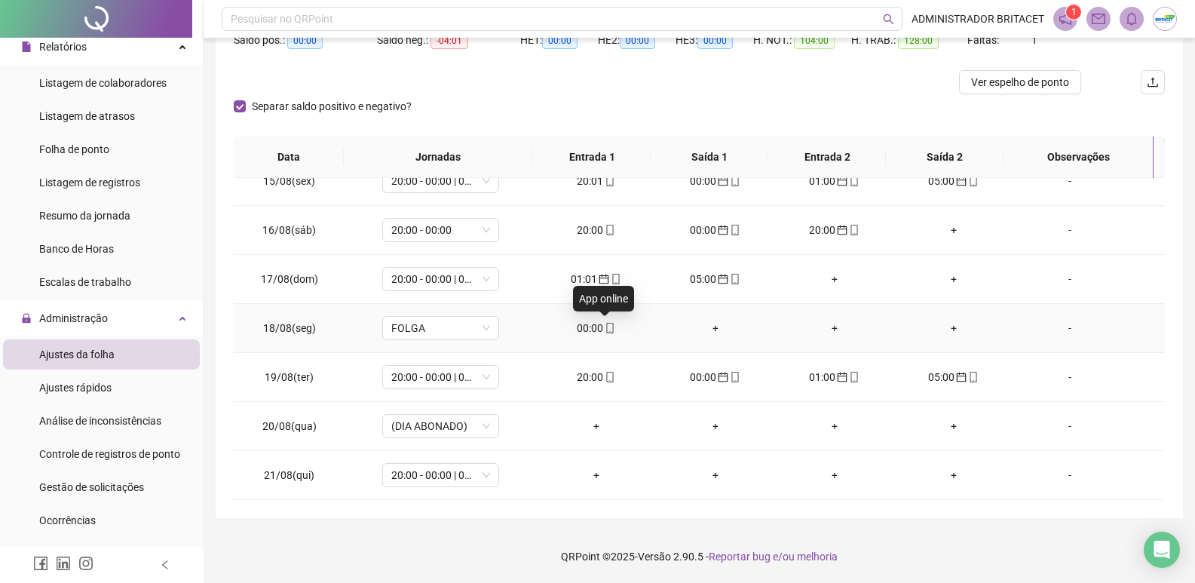
click at [605, 327] on icon "mobile" at bounding box center [610, 328] width 11 height 11
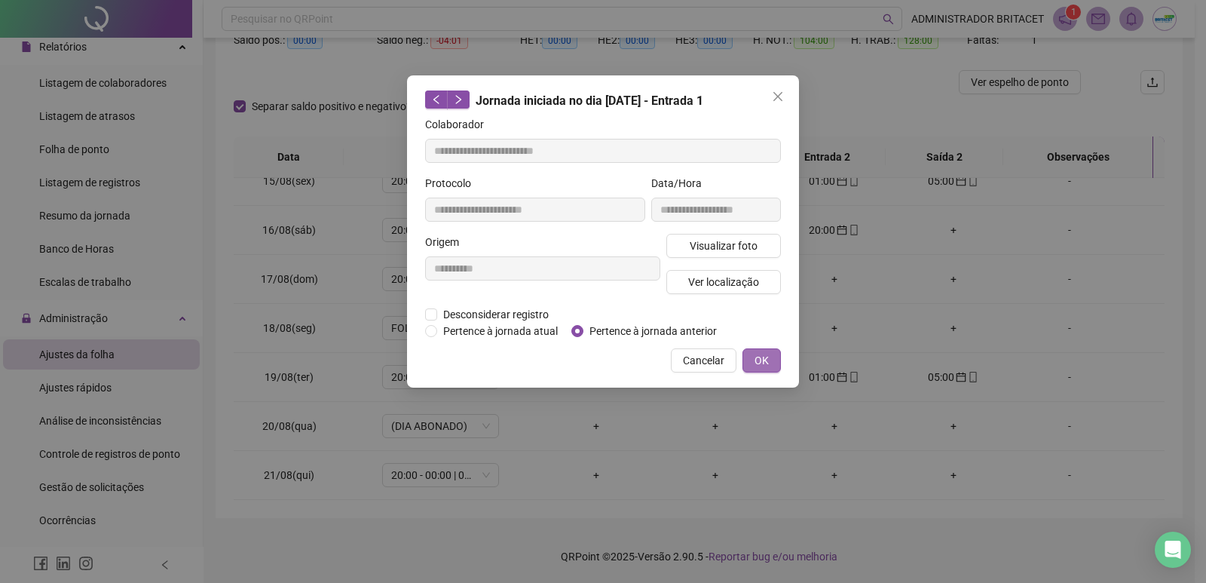
click at [752, 362] on button "OK" at bounding box center [762, 360] width 38 height 24
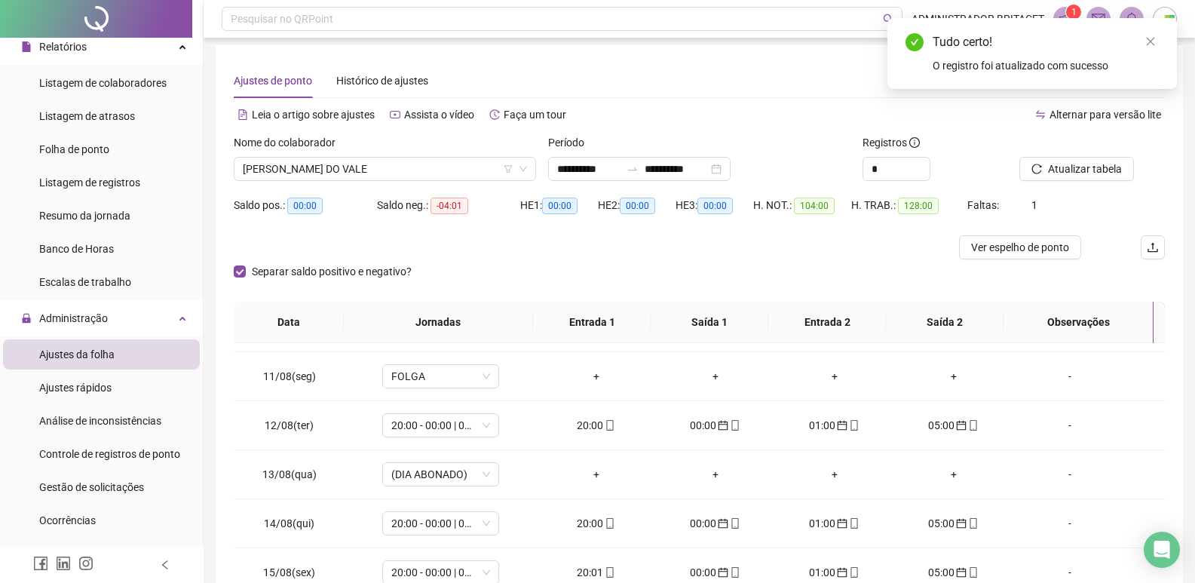
scroll to position [0, 0]
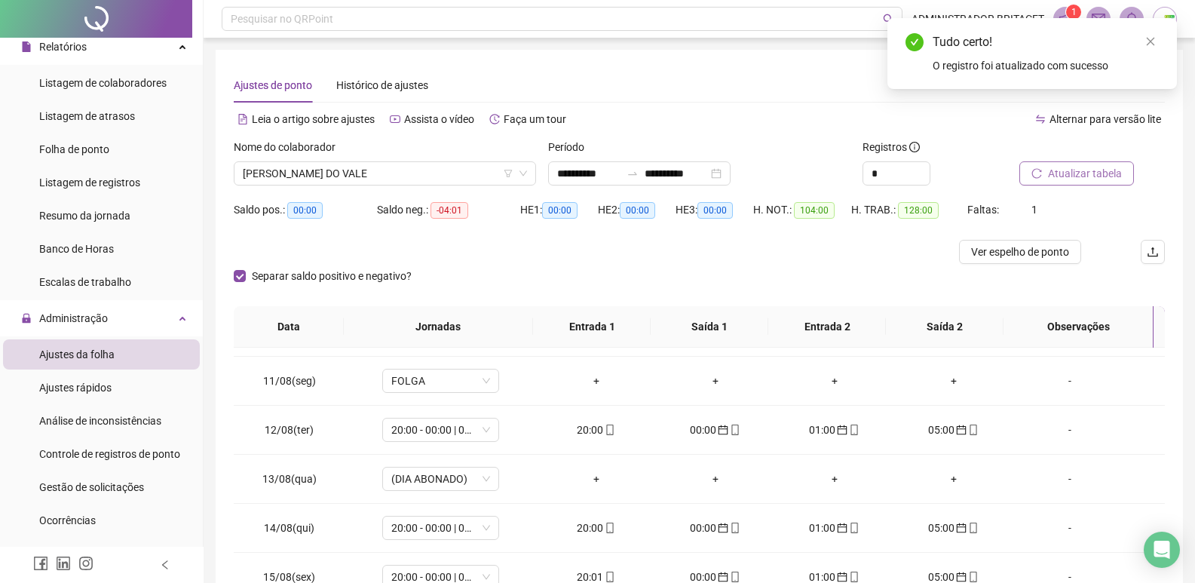
click at [1086, 170] on span "Atualizar tabela" at bounding box center [1085, 173] width 74 height 17
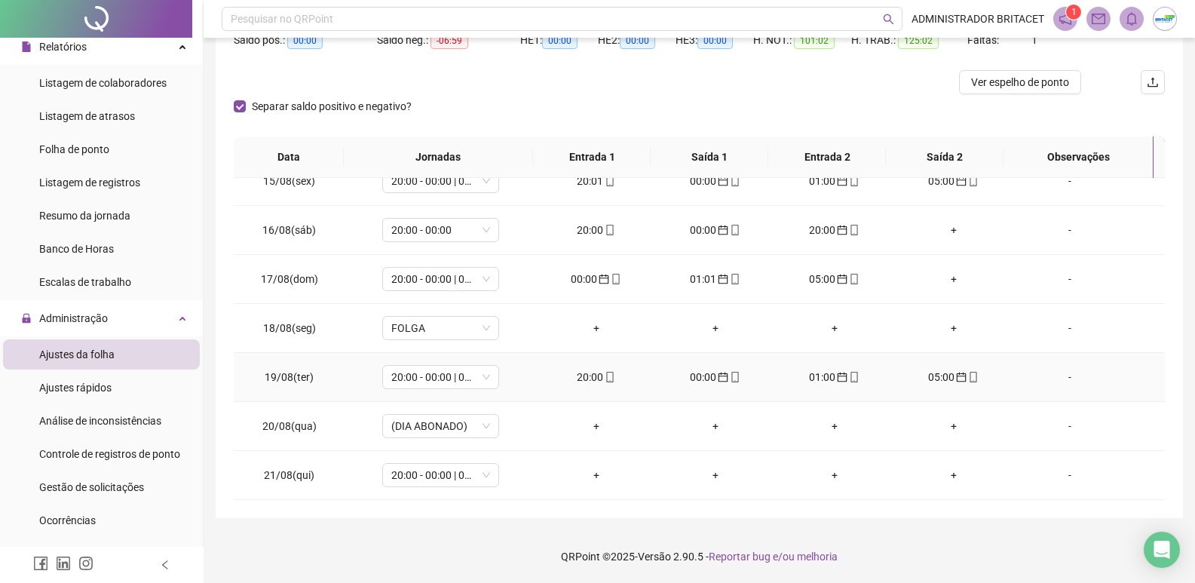
scroll to position [1024, 0]
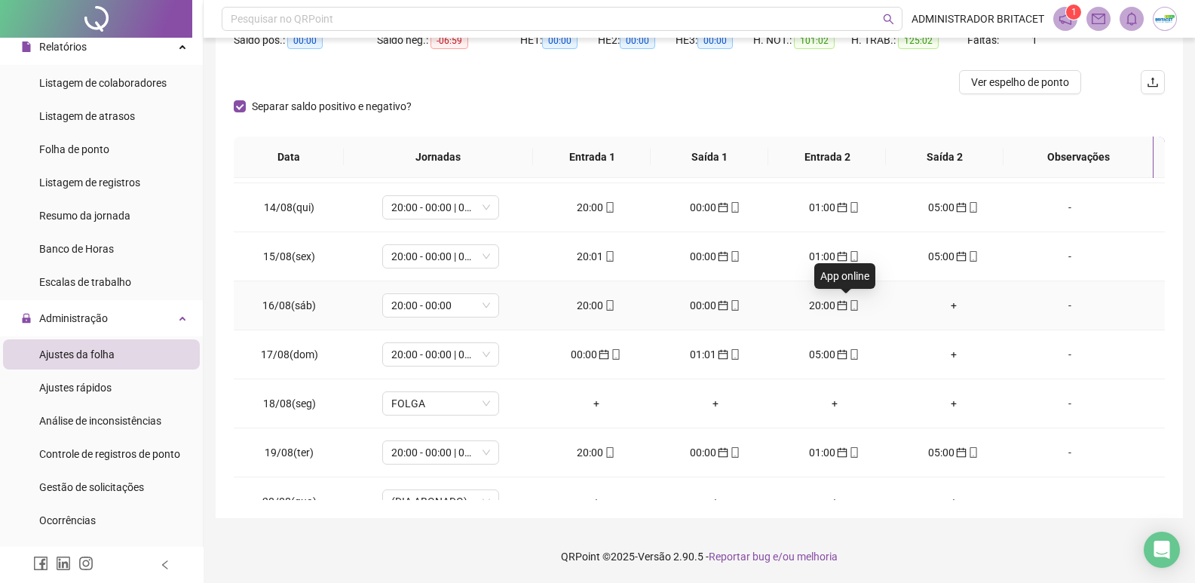
click at [849, 303] on icon "mobile" at bounding box center [854, 305] width 11 height 11
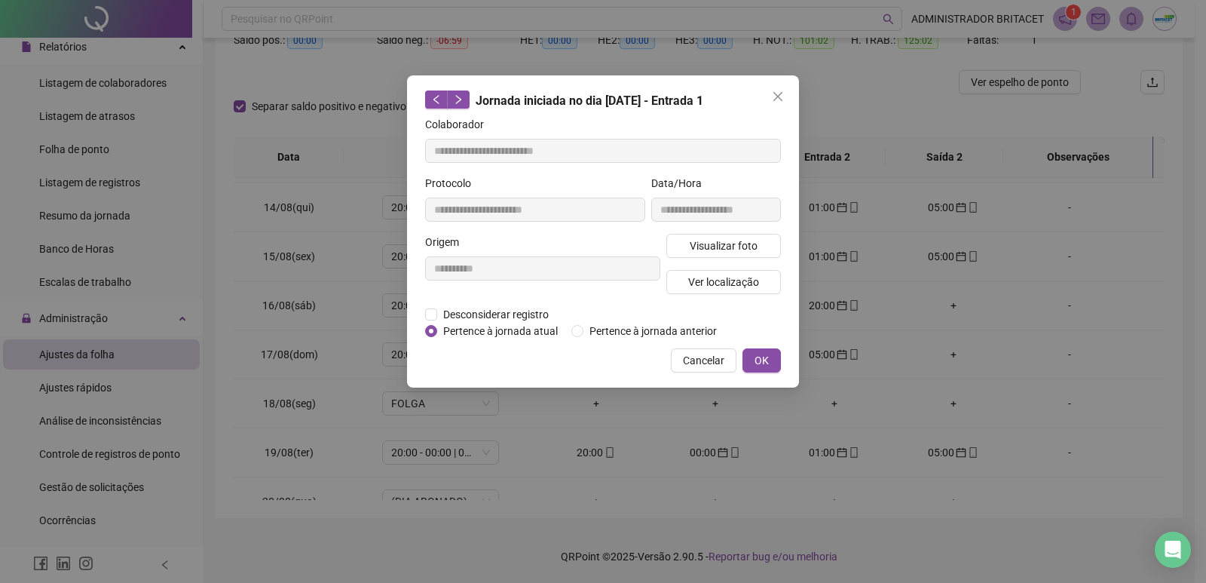
type input "**********"
click at [758, 361] on span "OK" at bounding box center [762, 360] width 14 height 17
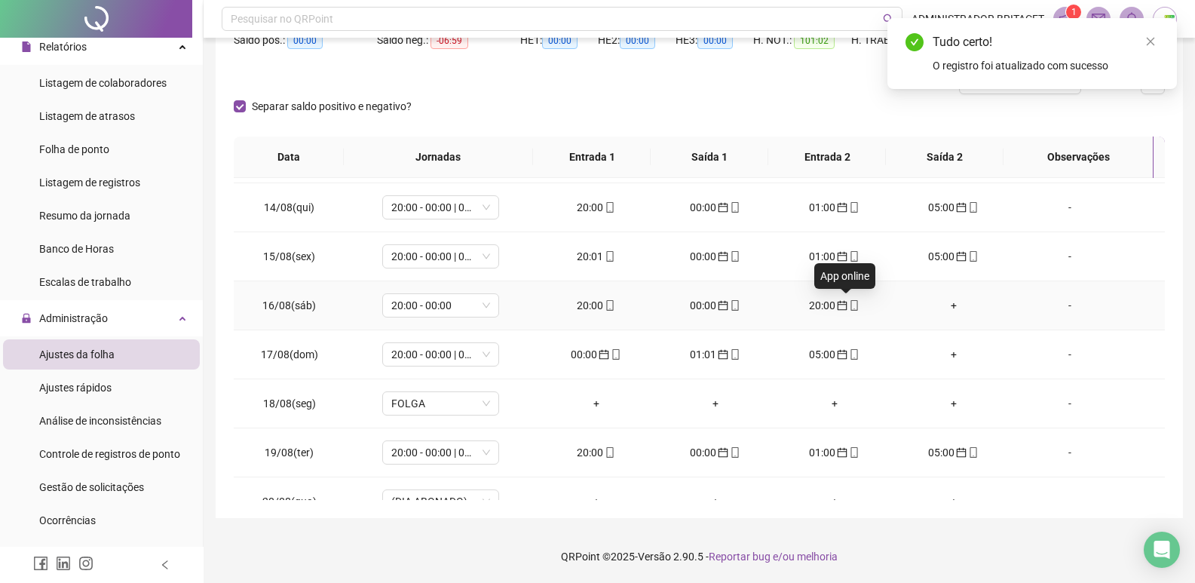
click at [849, 309] on icon "mobile" at bounding box center [854, 305] width 11 height 11
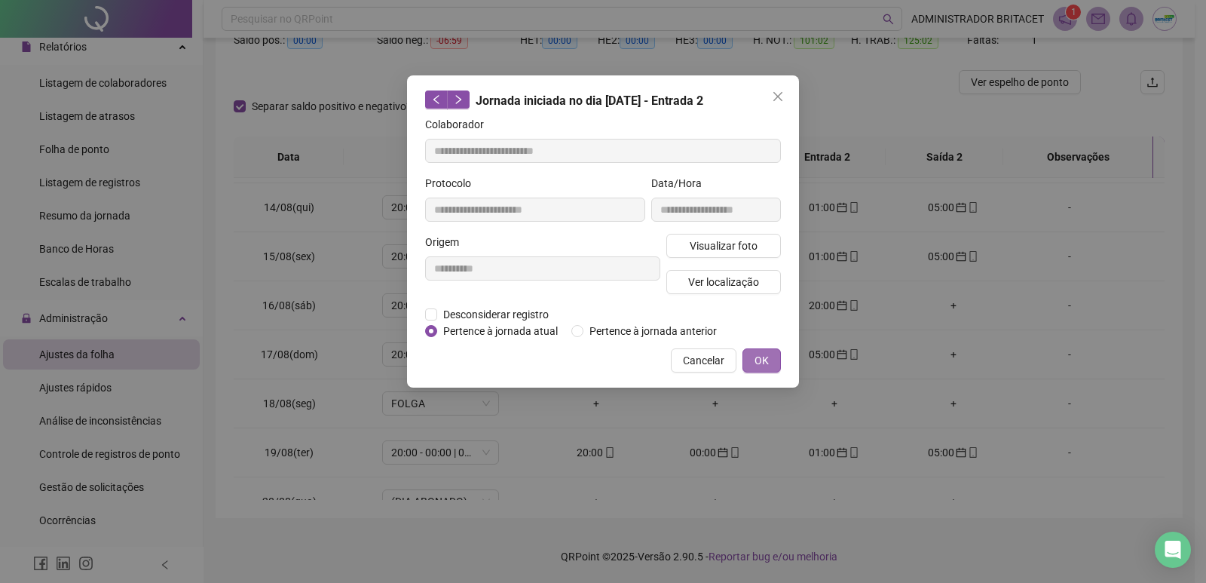
click at [755, 357] on button "OK" at bounding box center [762, 360] width 38 height 24
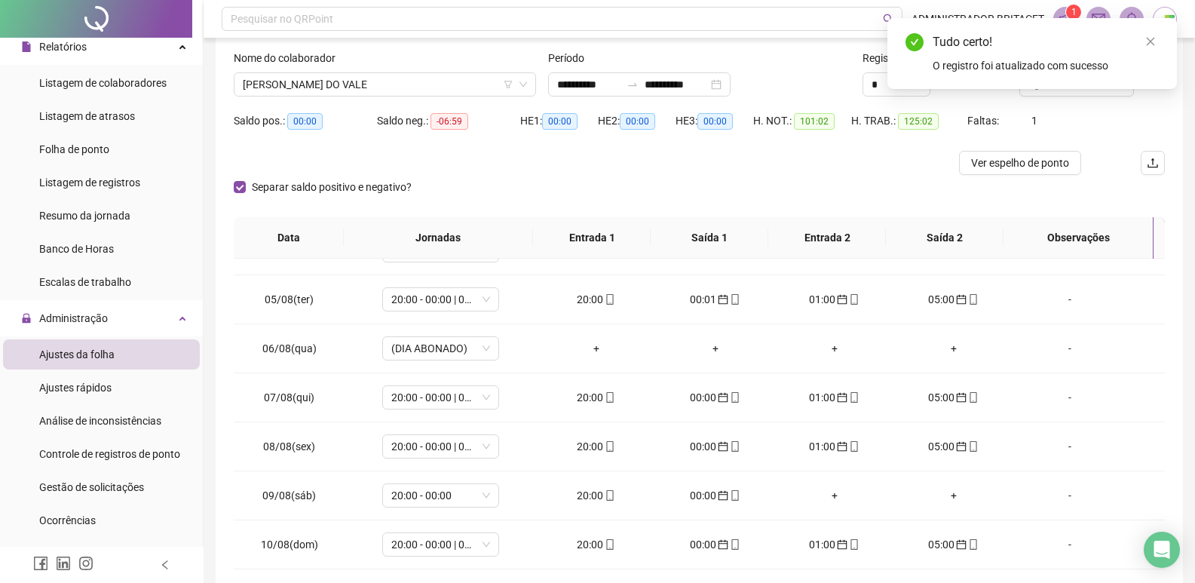
scroll to position [0, 0]
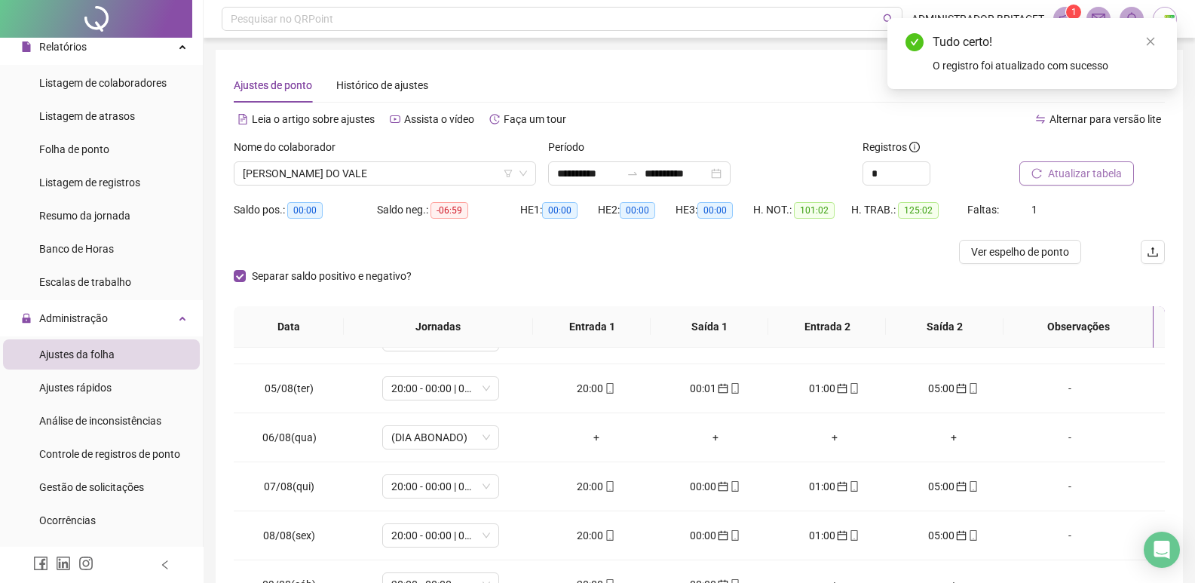
click at [1099, 170] on span "Atualizar tabela" at bounding box center [1085, 173] width 74 height 17
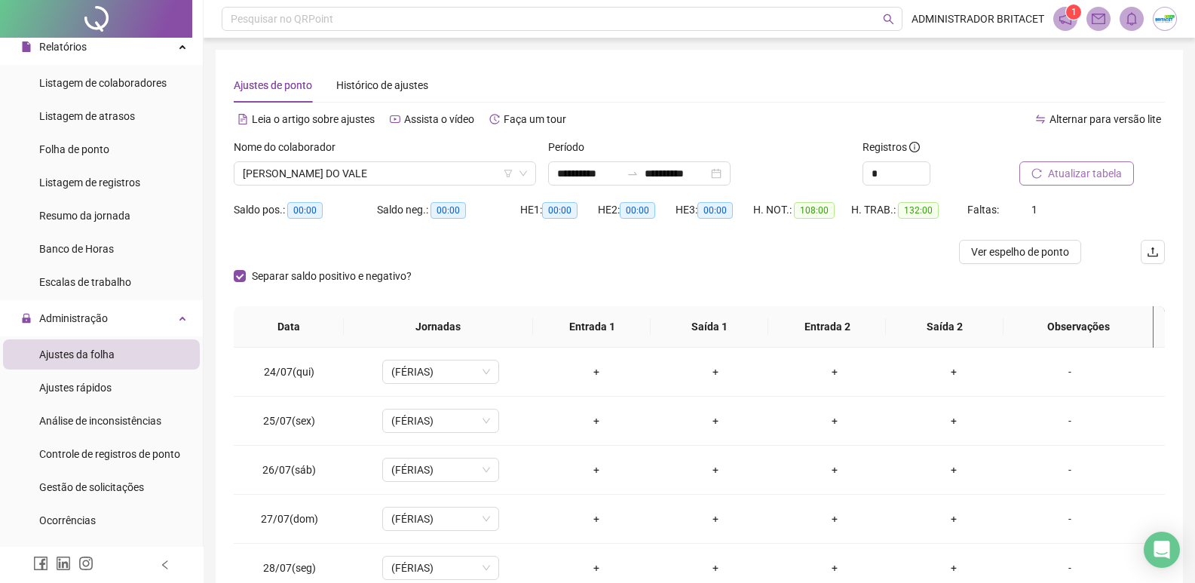
click at [1090, 173] on span "Atualizar tabela" at bounding box center [1085, 173] width 74 height 17
click at [1010, 251] on span "Ver espelho de ponto" at bounding box center [1020, 252] width 98 height 17
